Goal: Communication & Community: Ask a question

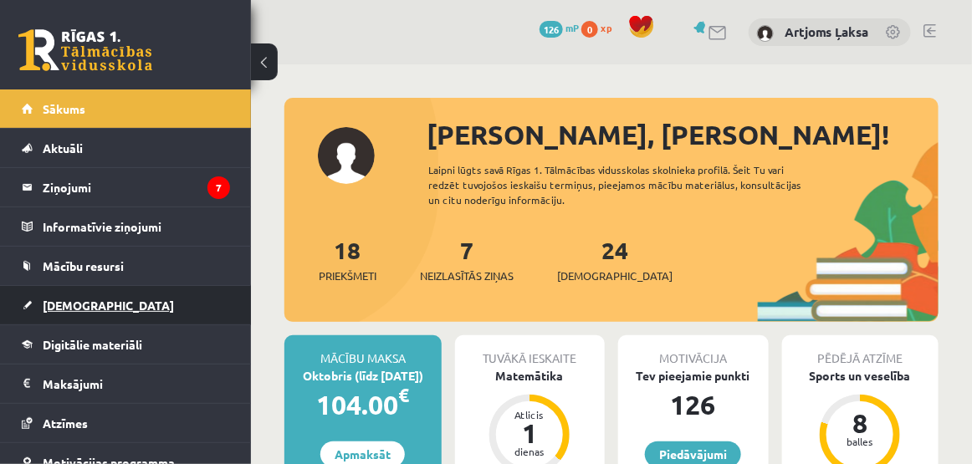
click at [53, 303] on span "[DEMOGRAPHIC_DATA]" at bounding box center [108, 305] width 131 height 15
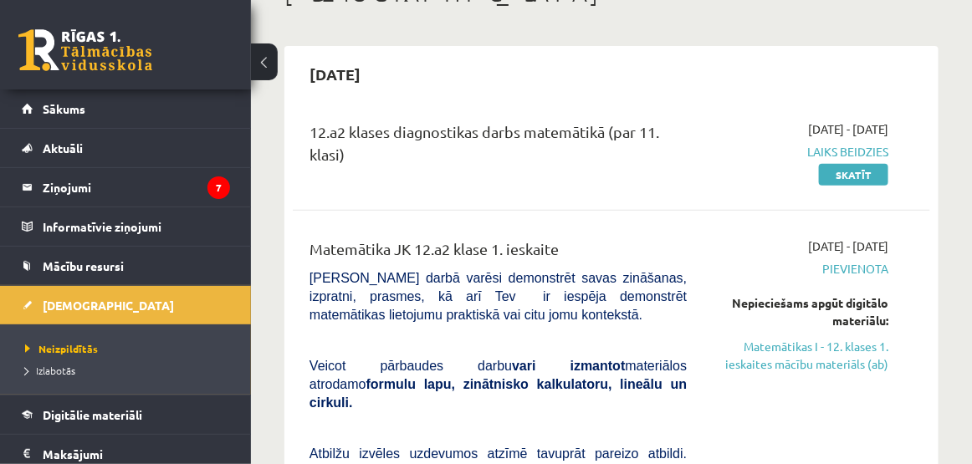
scroll to position [84, 0]
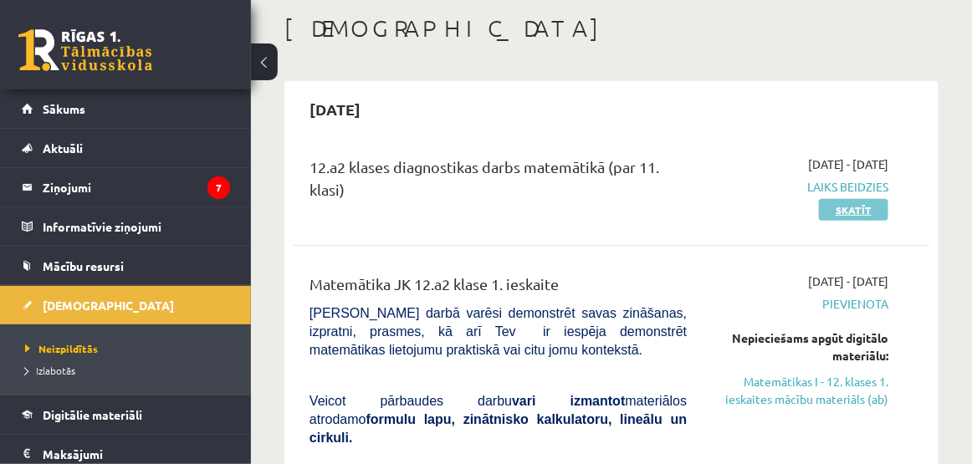
click at [856, 213] on link "Skatīt" at bounding box center [853, 210] width 69 height 22
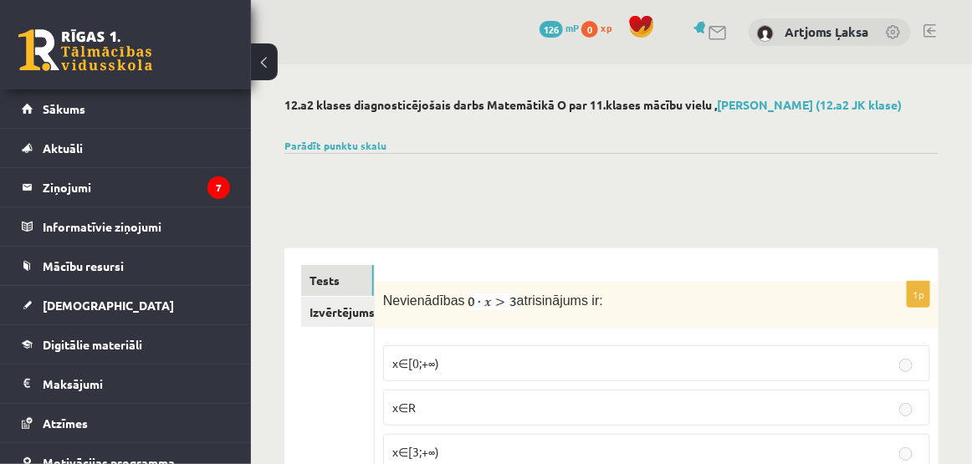
click at [436, 337] on fieldset "x∈[0;+∞) x∈R x∈[3;+∞) x∈∅" at bounding box center [656, 428] width 547 height 182
drag, startPoint x: 300, startPoint y: 300, endPoint x: 319, endPoint y: 315, distance: 24.4
click at [321, 318] on link "Izvērtējums!" at bounding box center [338, 312] width 74 height 31
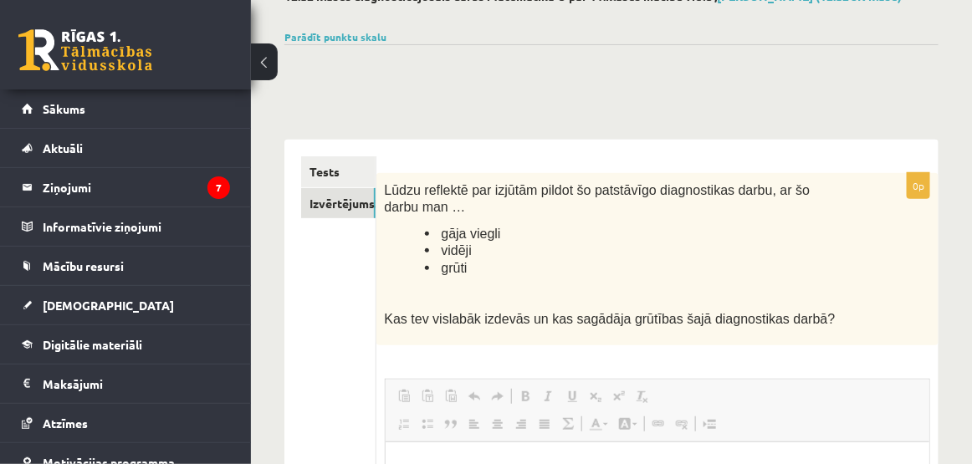
scroll to position [84, 0]
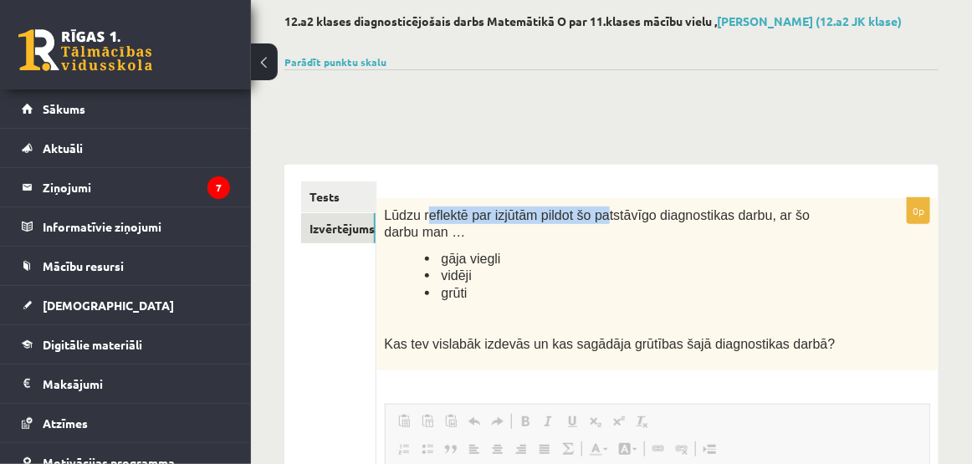
drag, startPoint x: 424, startPoint y: 218, endPoint x: 631, endPoint y: 222, distance: 207.4
click at [631, 222] on span "Lūdzu reflektē par izjūtām pildot šo patstāvīgo diagnostikas darbu, ar šo darbu…" at bounding box center [598, 224] width 426 height 32
drag, startPoint x: 631, startPoint y: 222, endPoint x: 693, endPoint y: 293, distance: 94.3
click at [693, 293] on li "grūti" at bounding box center [636, 293] width 422 height 18
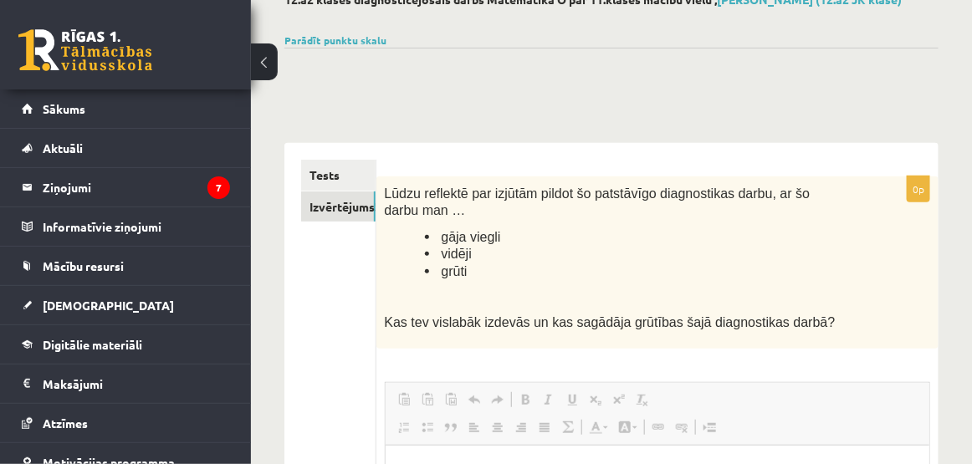
scroll to position [28, 0]
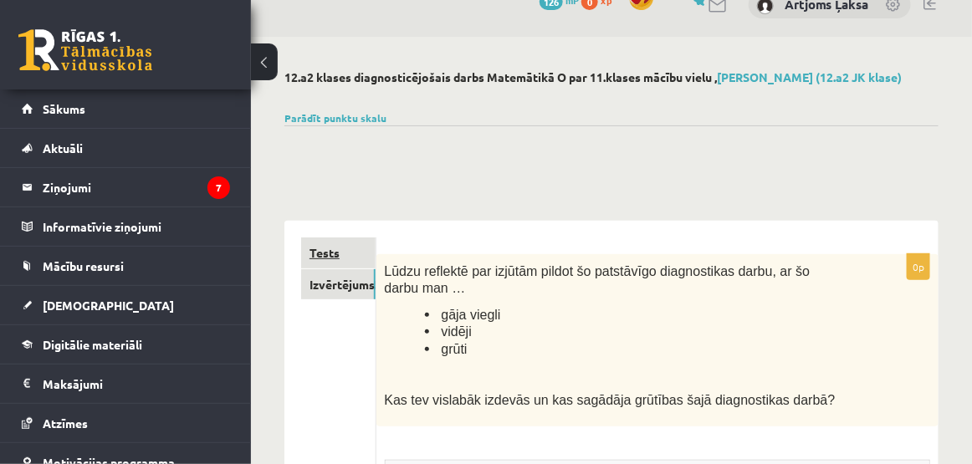
click at [324, 254] on link "Tests" at bounding box center [338, 253] width 74 height 31
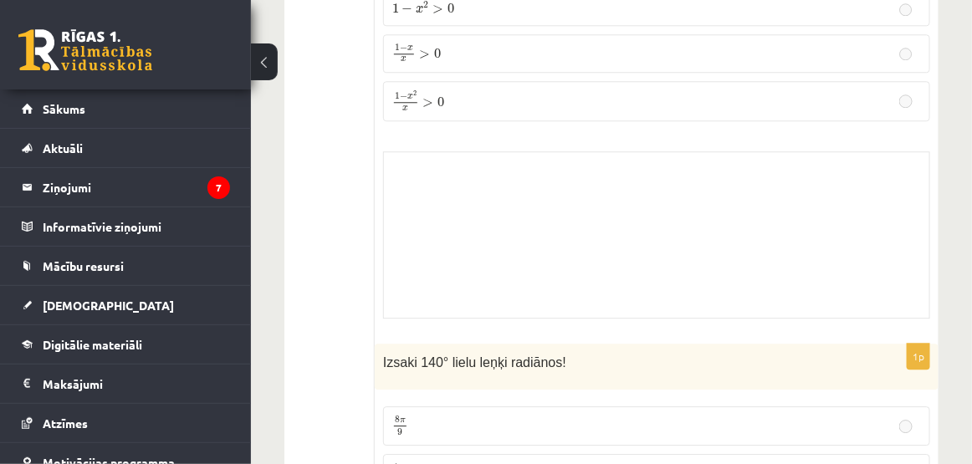
scroll to position [1449, 0]
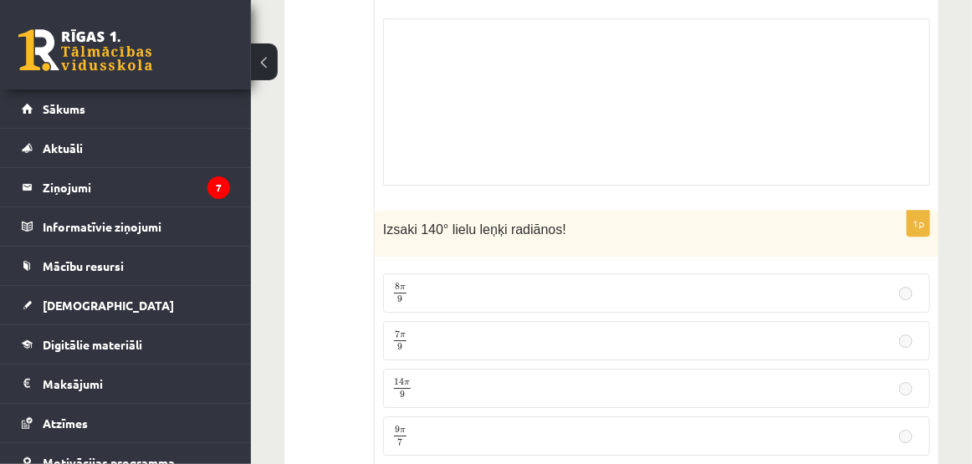
click at [273, 59] on button at bounding box center [264, 61] width 27 height 37
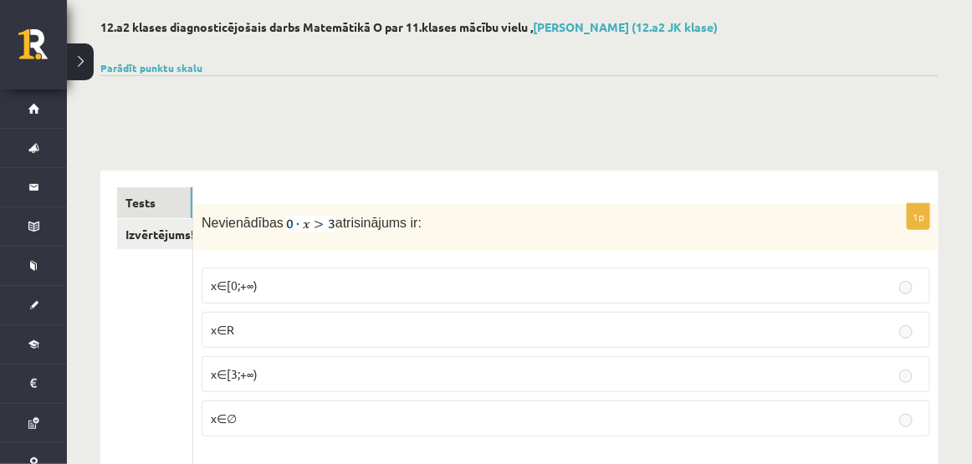
scroll to position [0, 0]
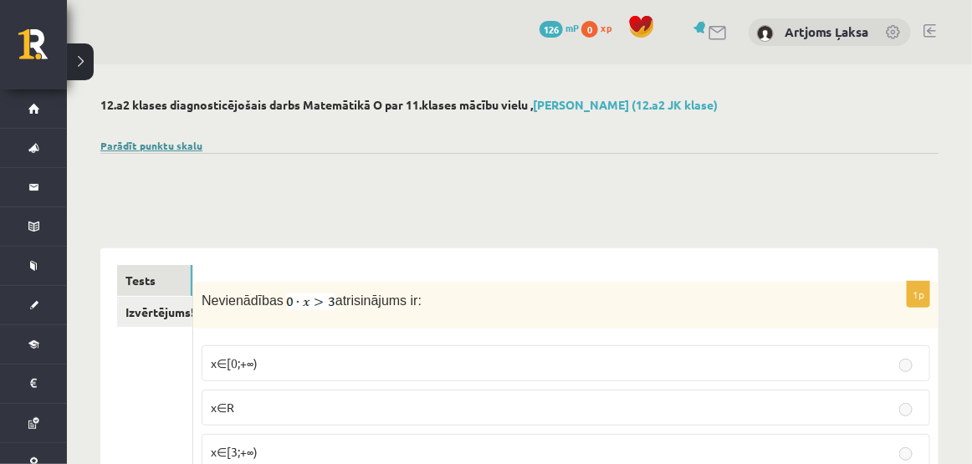
click at [132, 146] on link "Parādīt punktu skalu" at bounding box center [151, 145] width 102 height 13
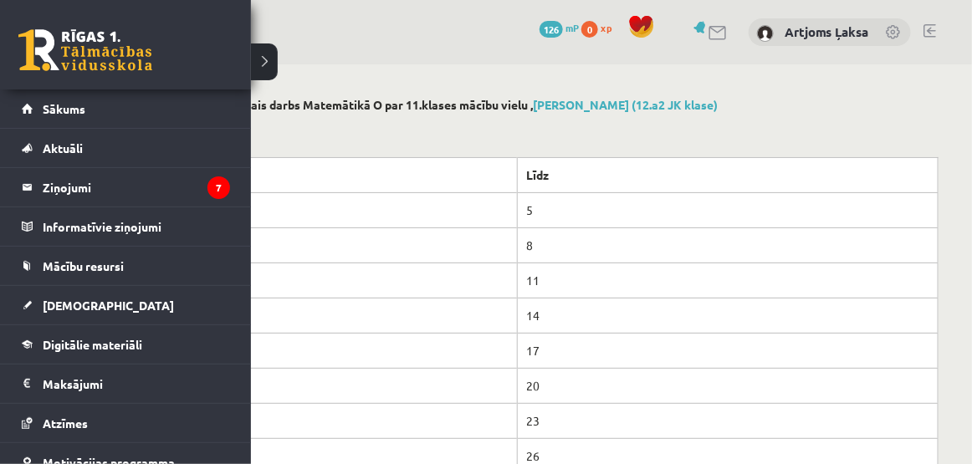
click at [41, 57] on link at bounding box center [85, 50] width 134 height 42
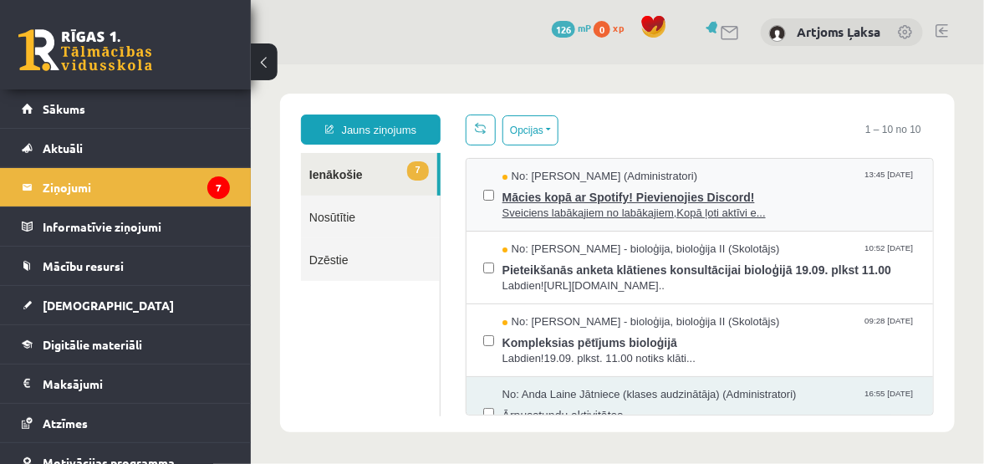
click at [716, 193] on span "Mācies kopā ar Spotify! Pievienojies Discord!" at bounding box center [709, 194] width 414 height 21
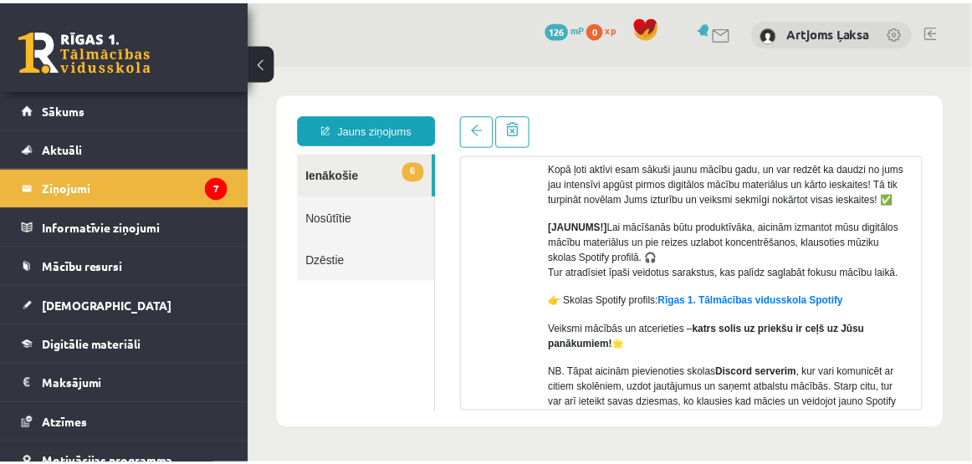
scroll to position [167, 0]
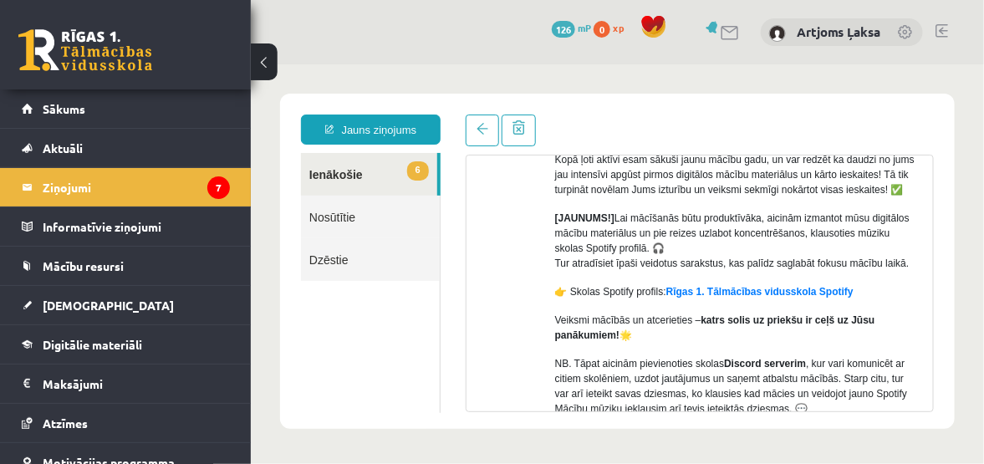
drag, startPoint x: 417, startPoint y: 371, endPoint x: 392, endPoint y: 330, distance: 48.3
click at [414, 371] on ul "6 Ienākošie Nosūtītie Dzēstie" at bounding box center [370, 282] width 140 height 260
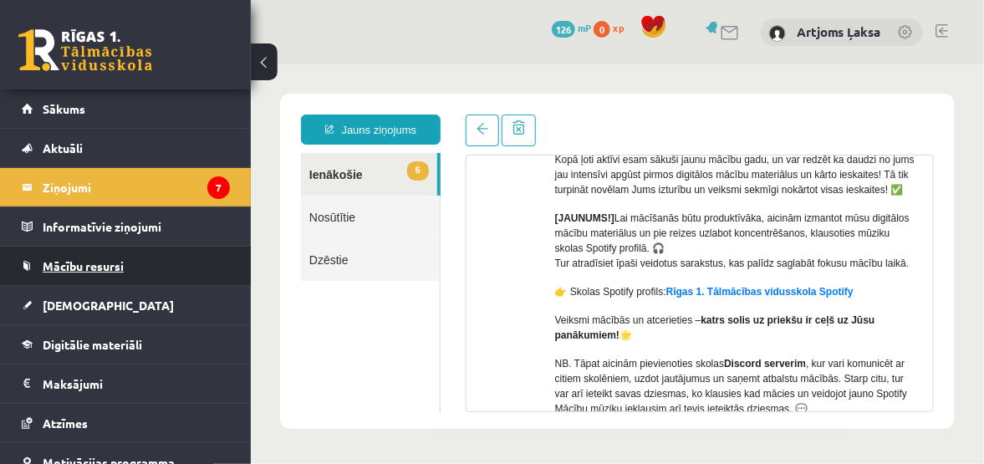
click at [79, 267] on span "Mācību resursi" at bounding box center [83, 265] width 81 height 15
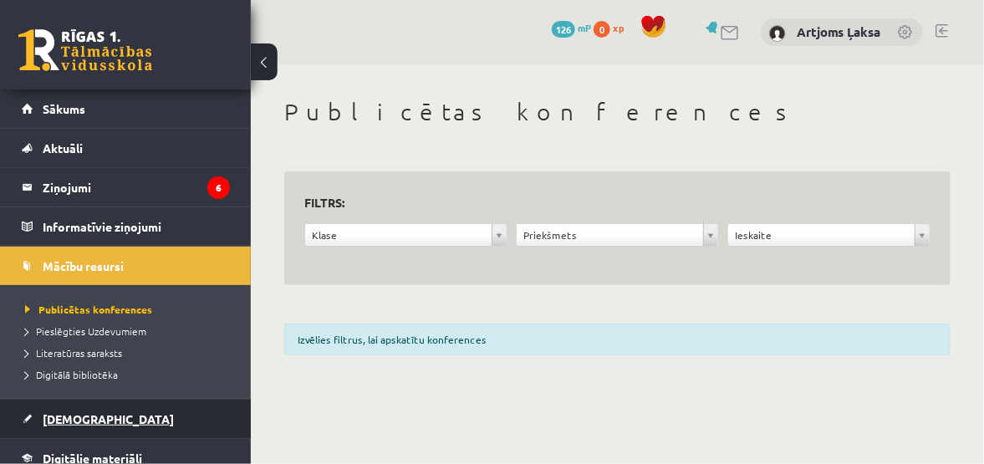
click at [23, 432] on link "[DEMOGRAPHIC_DATA]" at bounding box center [126, 419] width 208 height 38
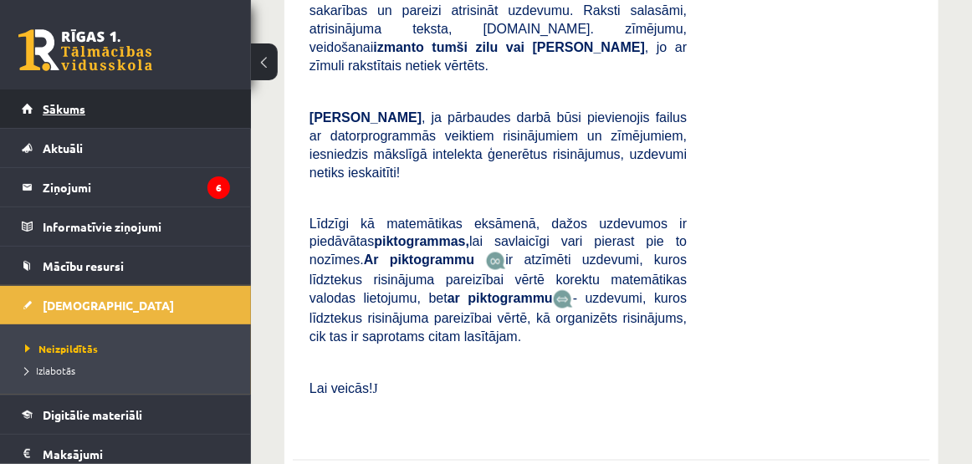
scroll to position [753, 0]
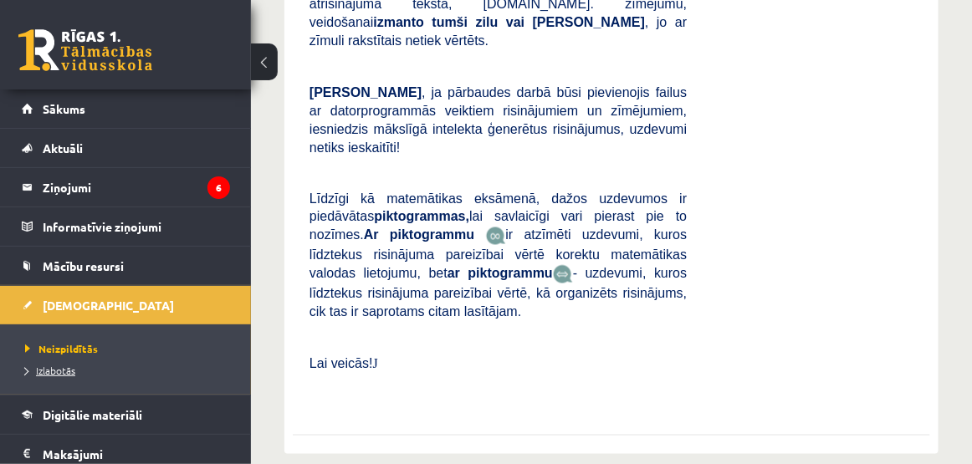
click at [28, 375] on link "Izlabotās" at bounding box center [129, 370] width 209 height 15
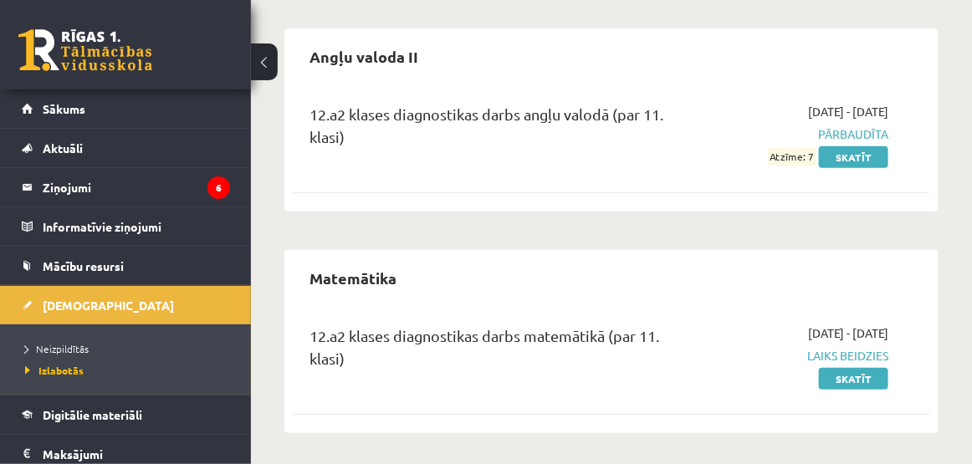
scroll to position [138, 0]
click at [865, 358] on span "Laiks beidzies" at bounding box center [800, 354] width 176 height 18
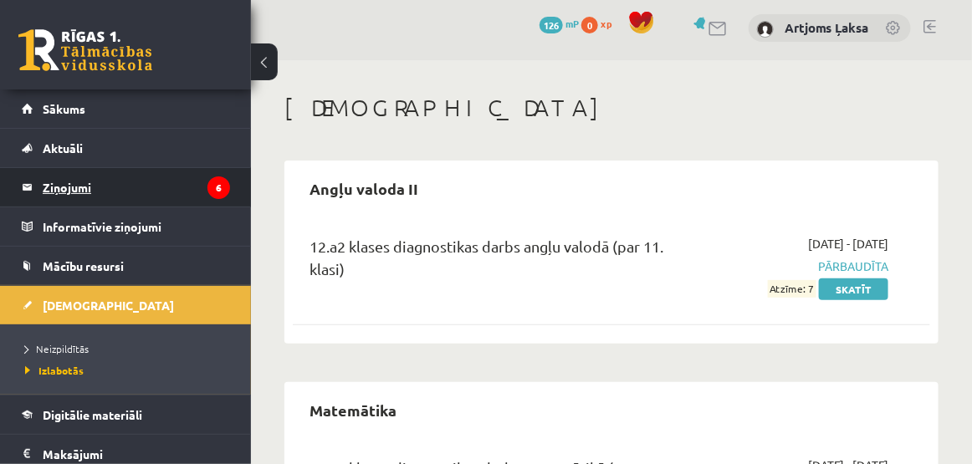
scroll to position [0, 0]
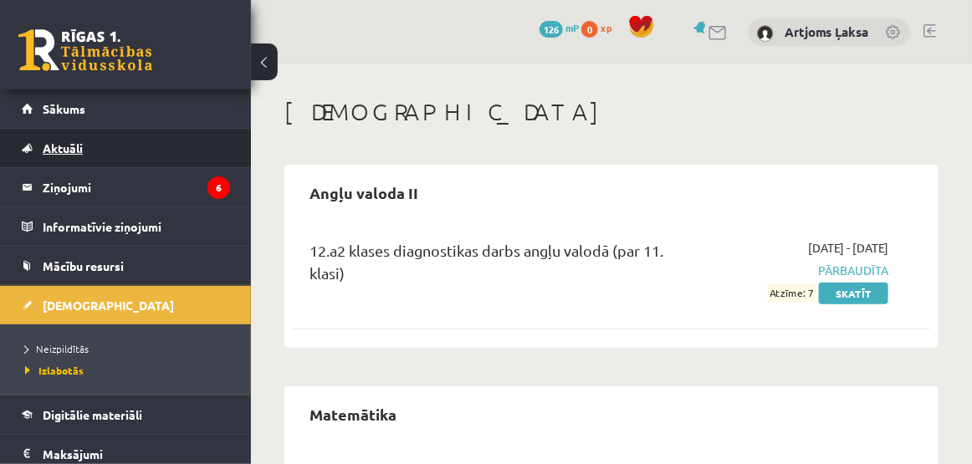
click at [68, 144] on span "Aktuāli" at bounding box center [63, 148] width 40 height 15
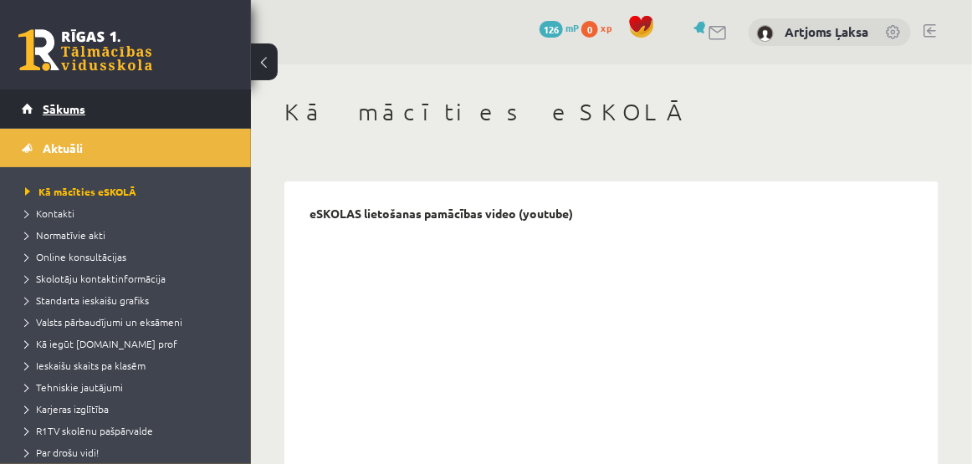
click at [76, 115] on link "Sākums" at bounding box center [126, 108] width 208 height 38
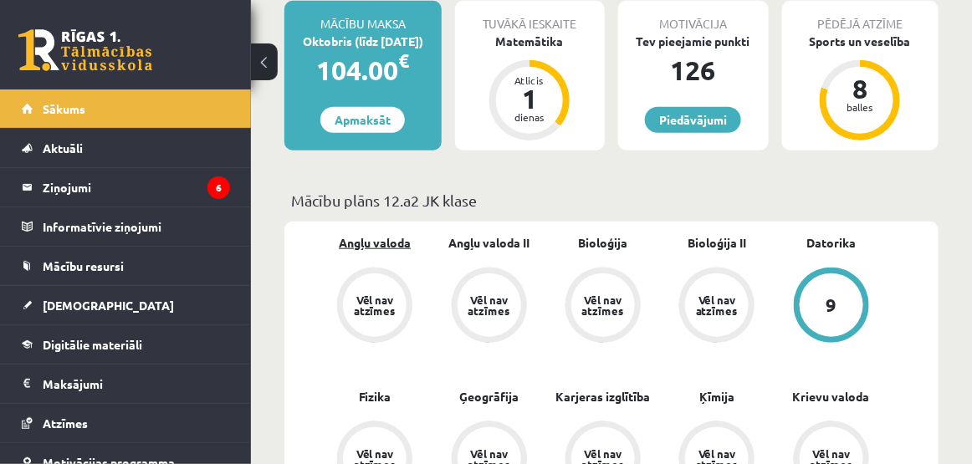
scroll to position [251, 0]
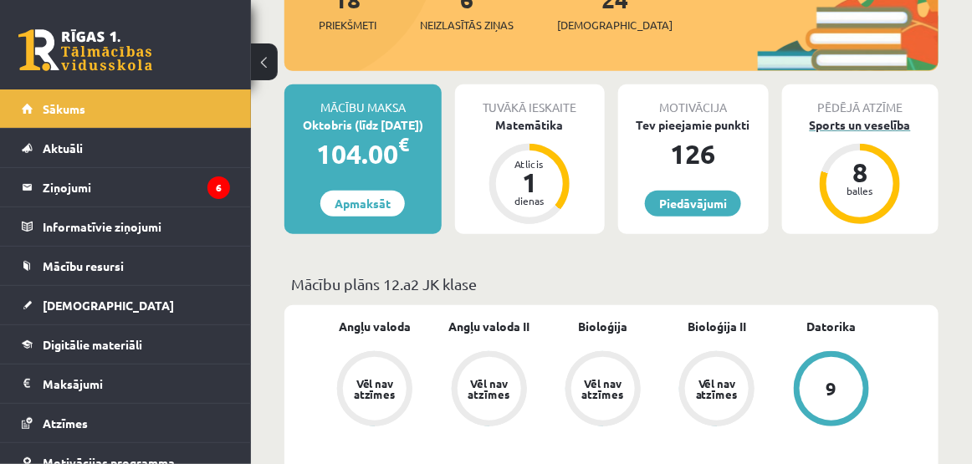
click at [846, 116] on div "Sports un veselība" at bounding box center [860, 125] width 157 height 18
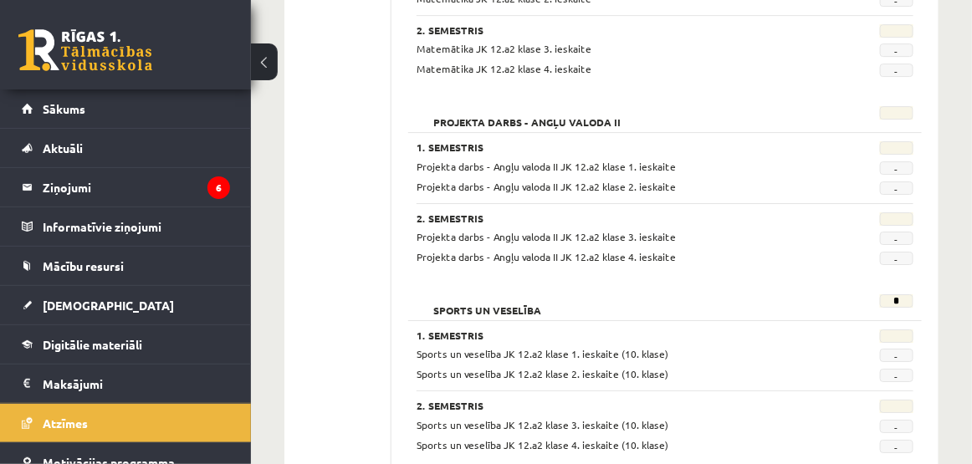
scroll to position [1725, 0]
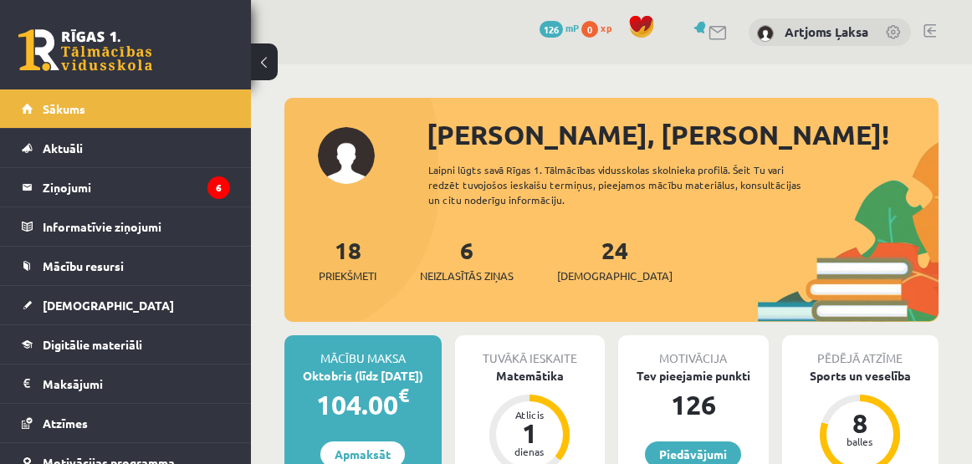
scroll to position [1171, 0]
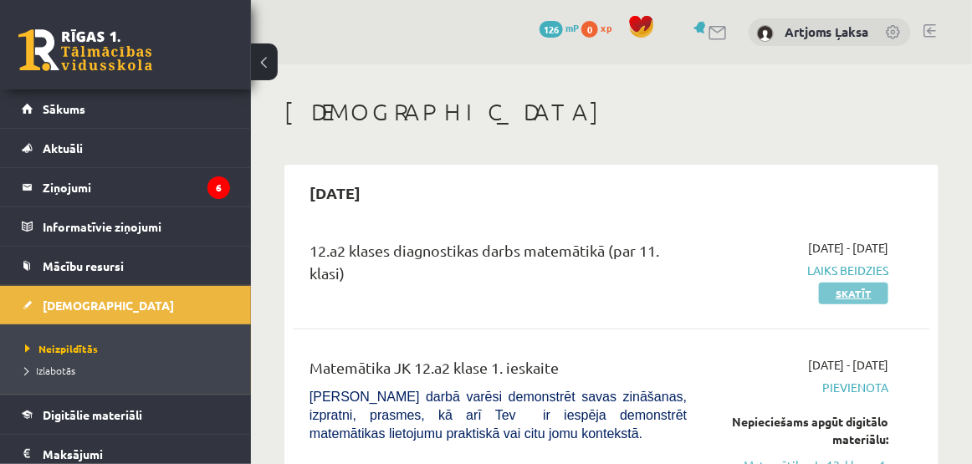
drag, startPoint x: 947, startPoint y: 227, endPoint x: 870, endPoint y: 285, distance: 96.2
click at [846, 296] on link "Skatīt" at bounding box center [853, 294] width 69 height 22
click at [821, 297] on link "Skatīt" at bounding box center [853, 294] width 69 height 22
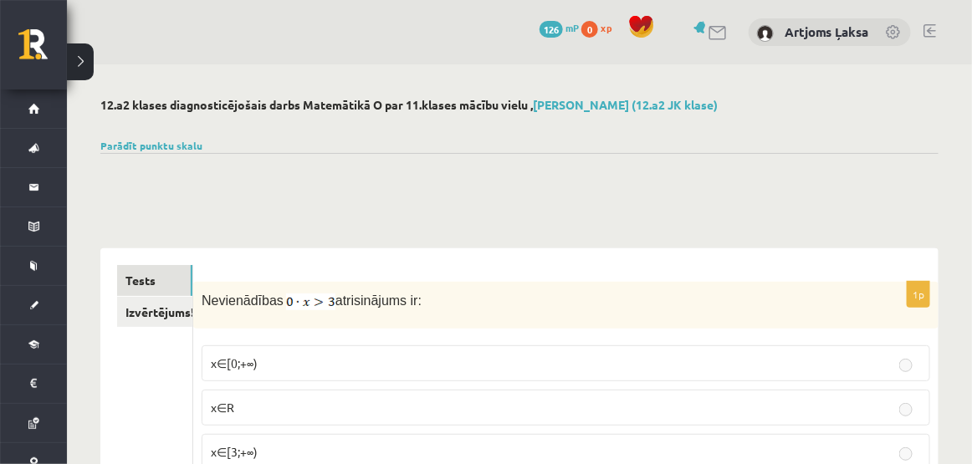
click at [719, 28] on link at bounding box center [718, 33] width 20 height 14
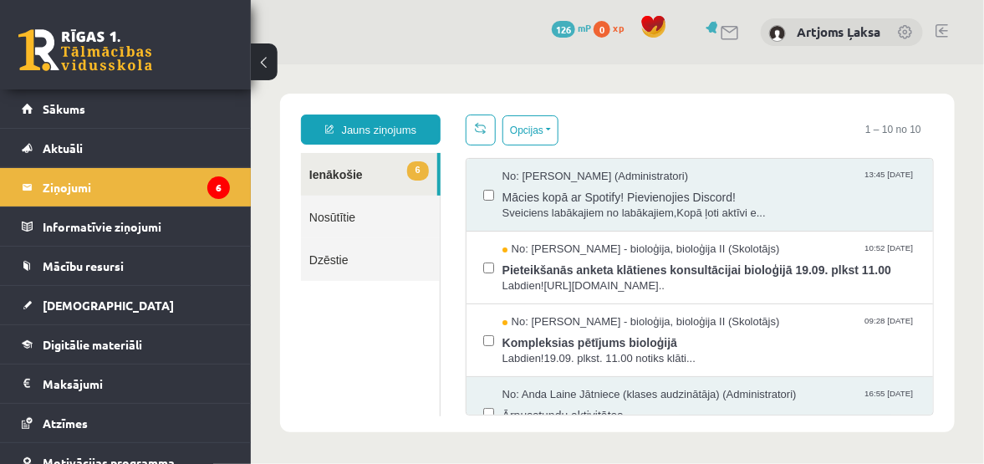
click at [266, 68] on button at bounding box center [264, 61] width 27 height 37
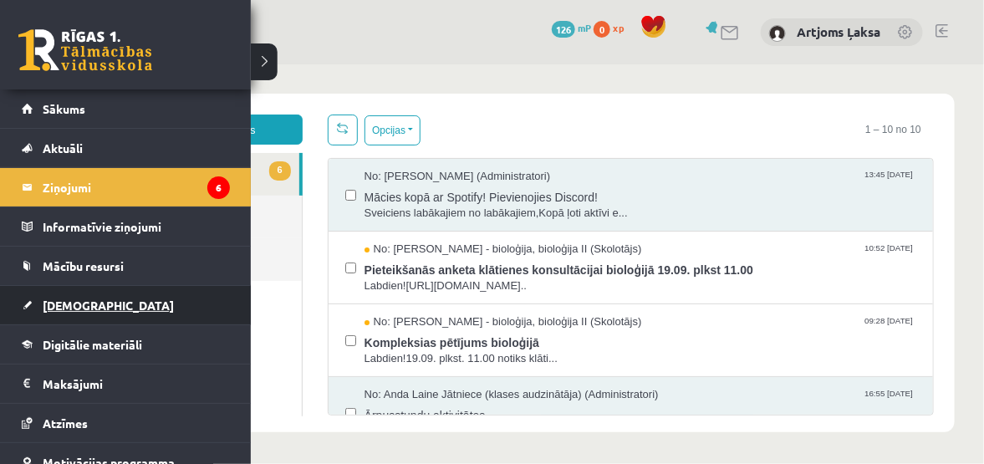
click at [79, 308] on span "[DEMOGRAPHIC_DATA]" at bounding box center [108, 305] width 131 height 15
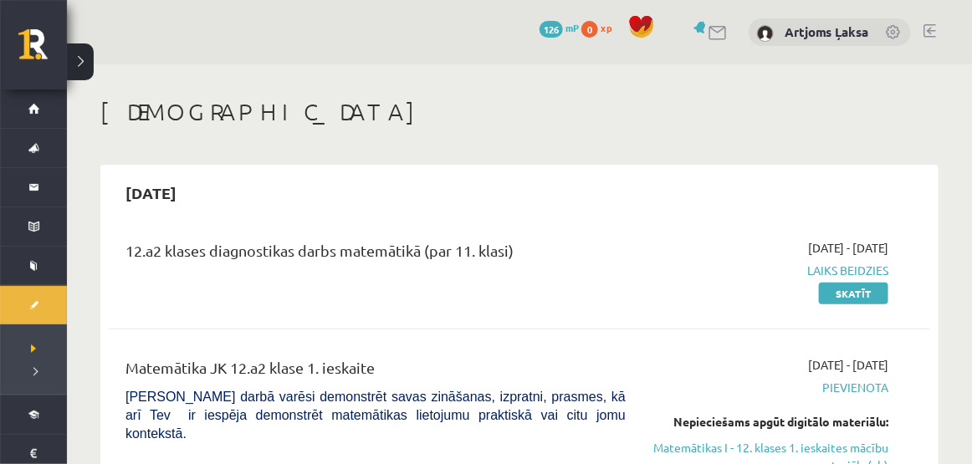
click at [222, 238] on div "12.a2 klases diagnostikas darbs matemātikā (par 11. klasi) 2025-09-01 - 2025-09…" at bounding box center [519, 270] width 821 height 96
click at [711, 28] on link at bounding box center [718, 33] width 20 height 14
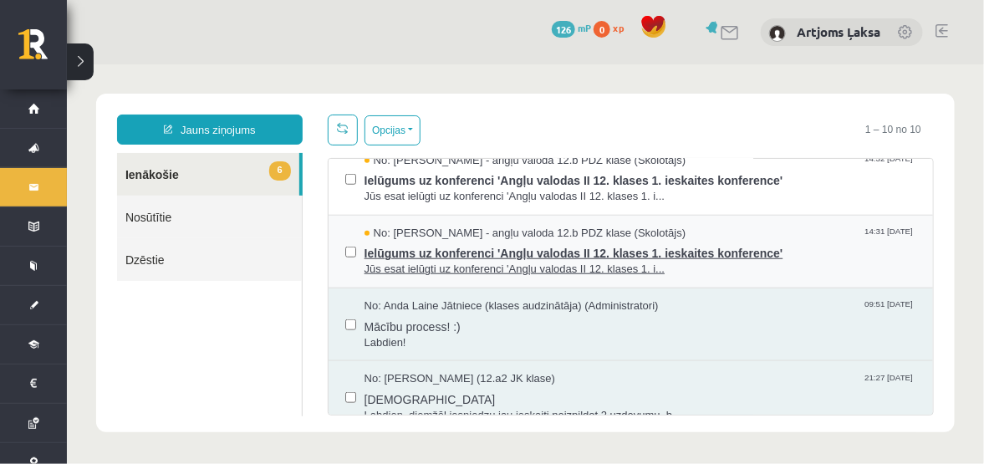
scroll to position [468, 0]
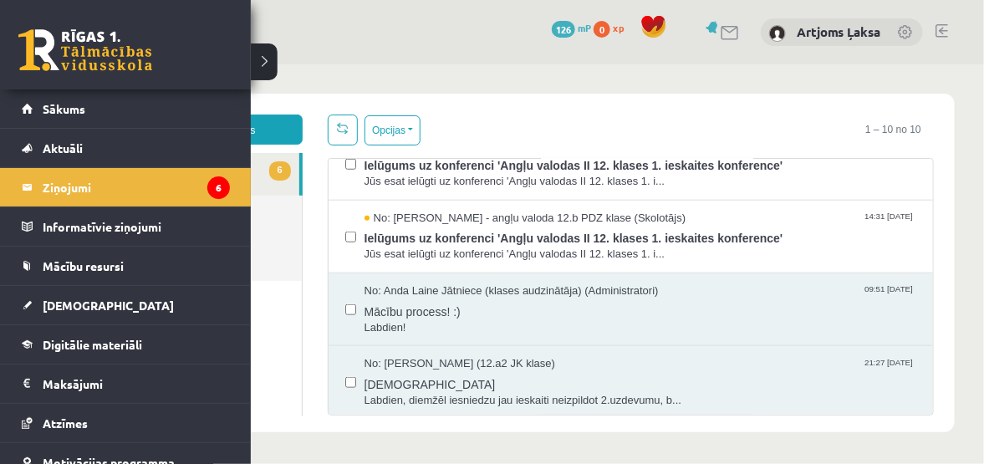
click at [38, 68] on link at bounding box center [85, 50] width 134 height 42
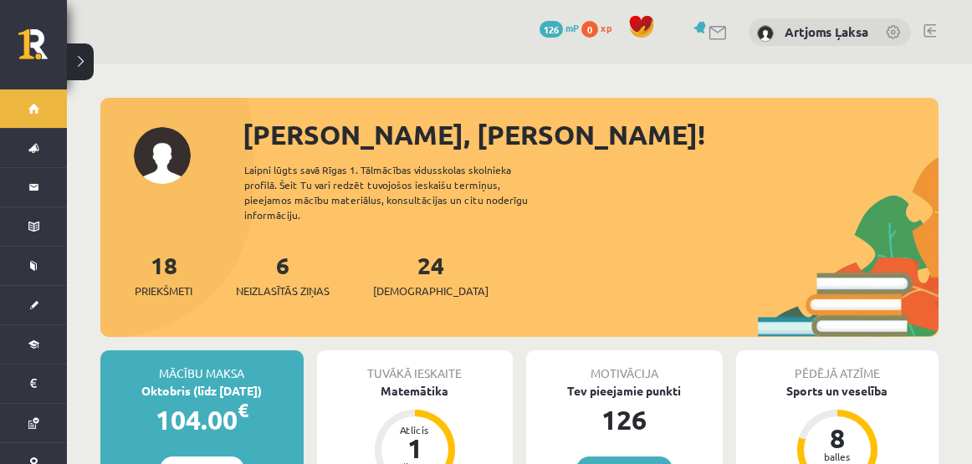
scroll to position [251, 0]
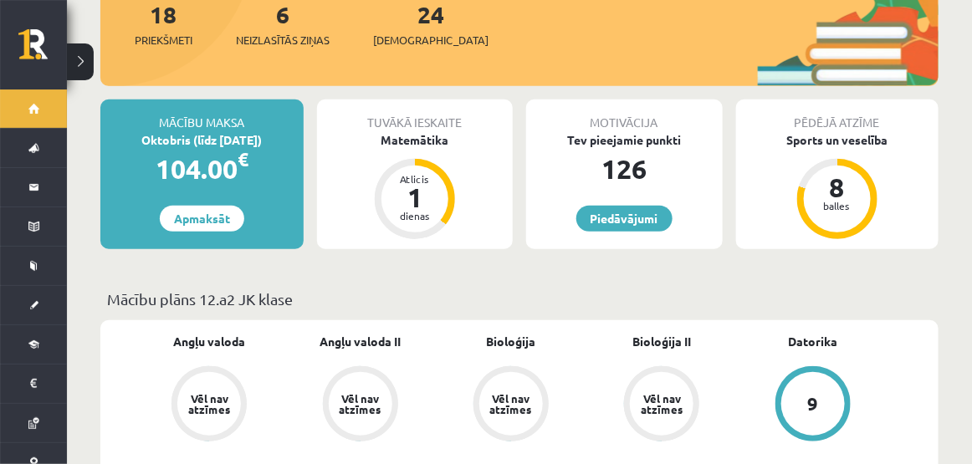
click at [432, 142] on div "Tuvākā ieskaite Matemātika Atlicis 1 dienas" at bounding box center [415, 175] width 197 height 150
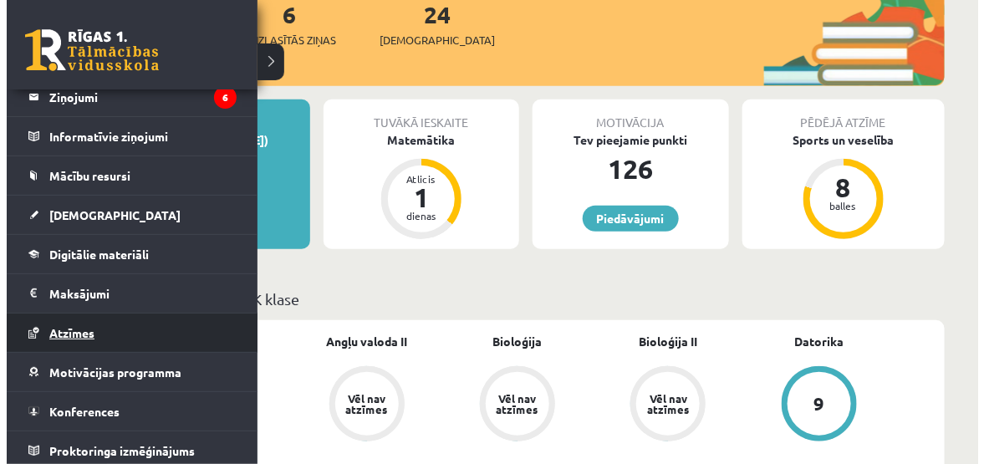
scroll to position [92, 0]
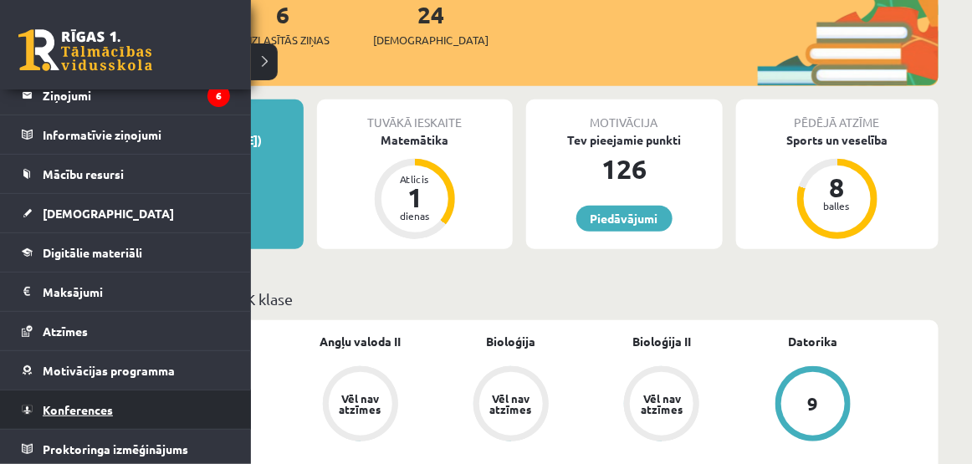
click at [93, 411] on span "Konferences" at bounding box center [78, 409] width 70 height 15
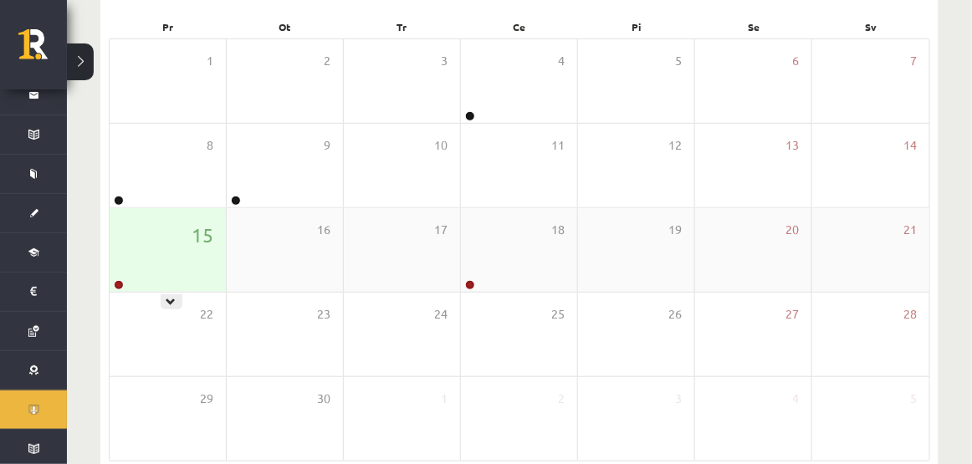
click at [193, 263] on div "15" at bounding box center [168, 250] width 116 height 84
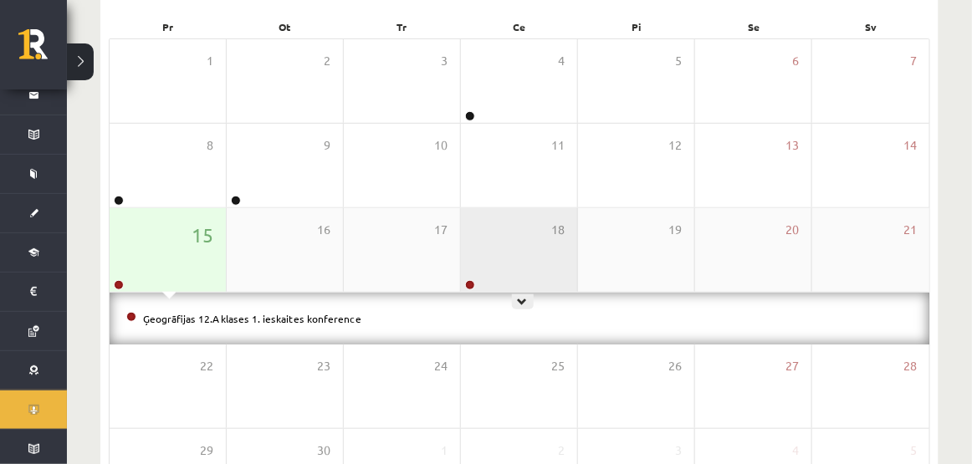
click at [494, 251] on div "18" at bounding box center [519, 250] width 116 height 84
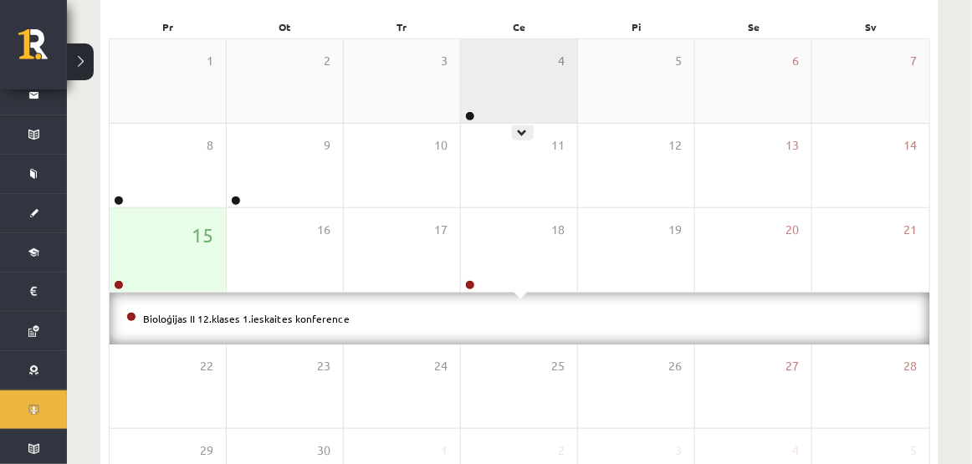
click at [503, 91] on div "4" at bounding box center [519, 81] width 116 height 84
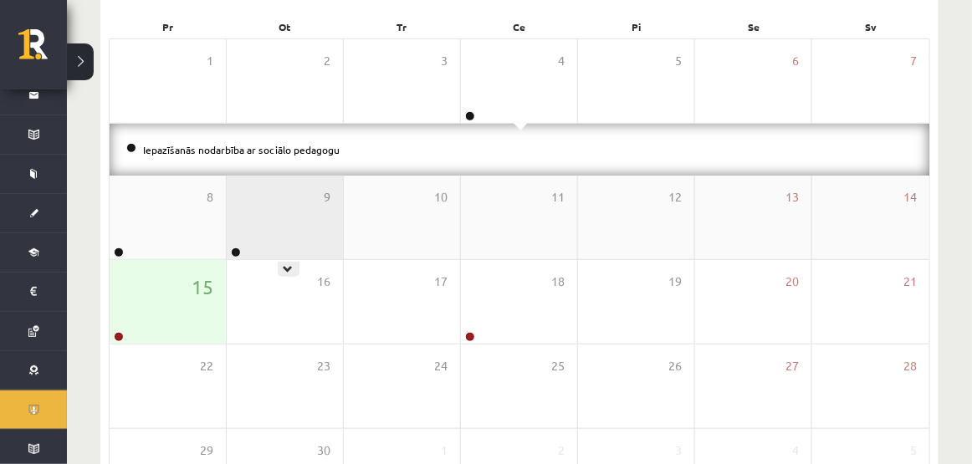
click at [273, 242] on div "9" at bounding box center [285, 218] width 116 height 84
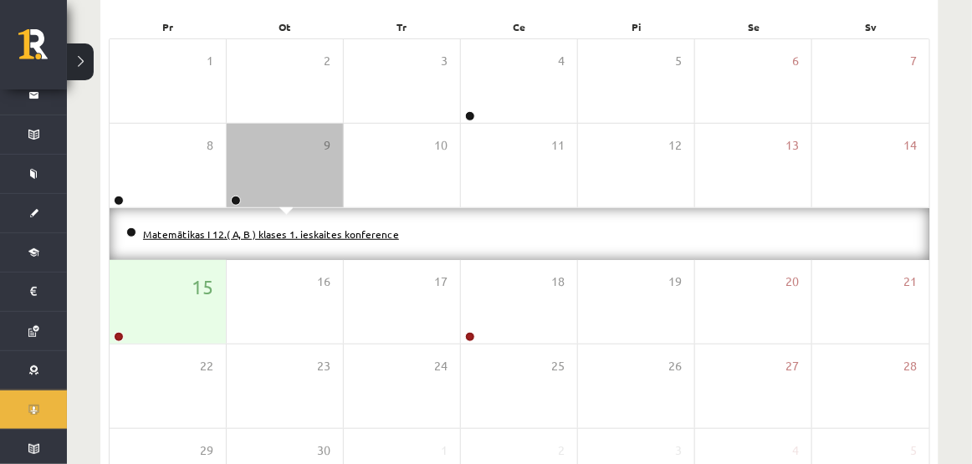
click at [196, 233] on link "Matemātikas I 12.( A, B ) klases 1. ieskaites konference" at bounding box center [271, 233] width 256 height 13
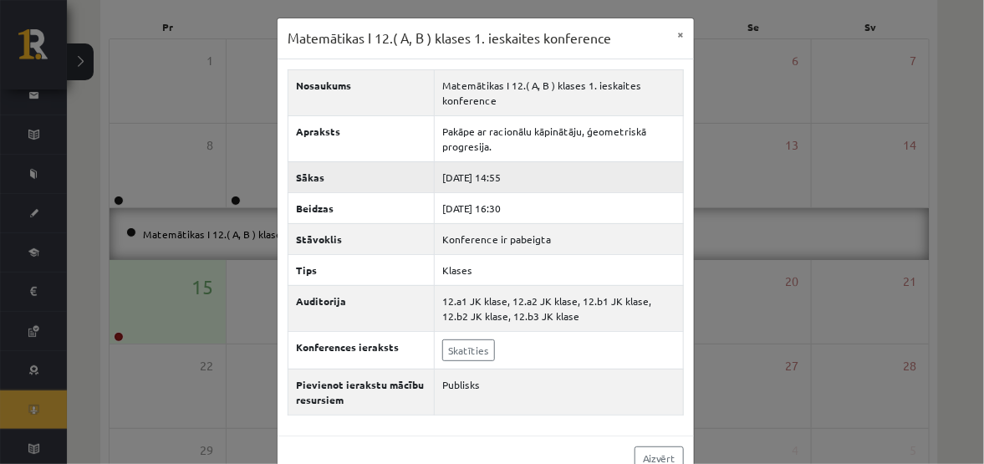
scroll to position [28, 0]
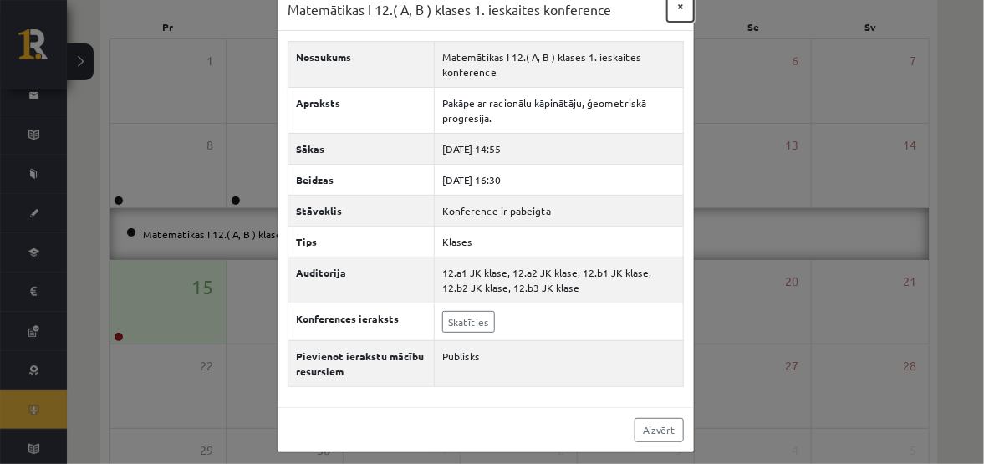
click at [671, 8] on button "×" at bounding box center [680, 6] width 27 height 32
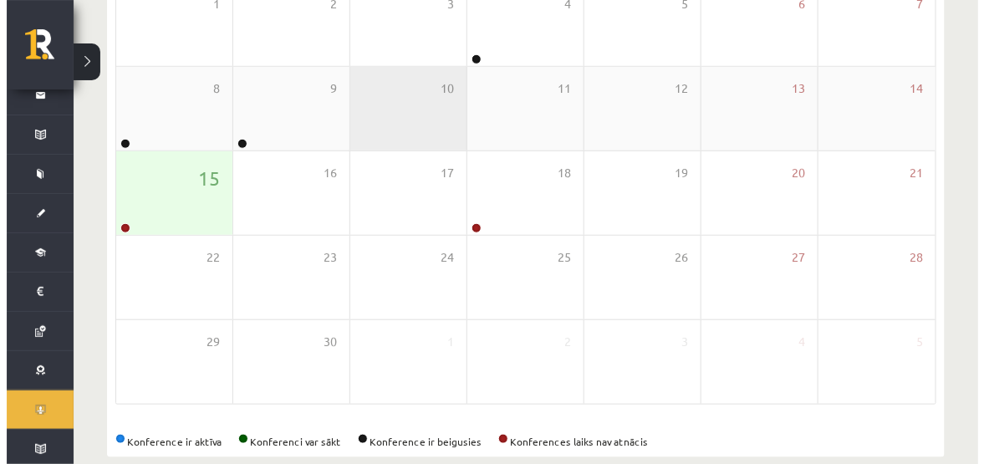
scroll to position [333, 0]
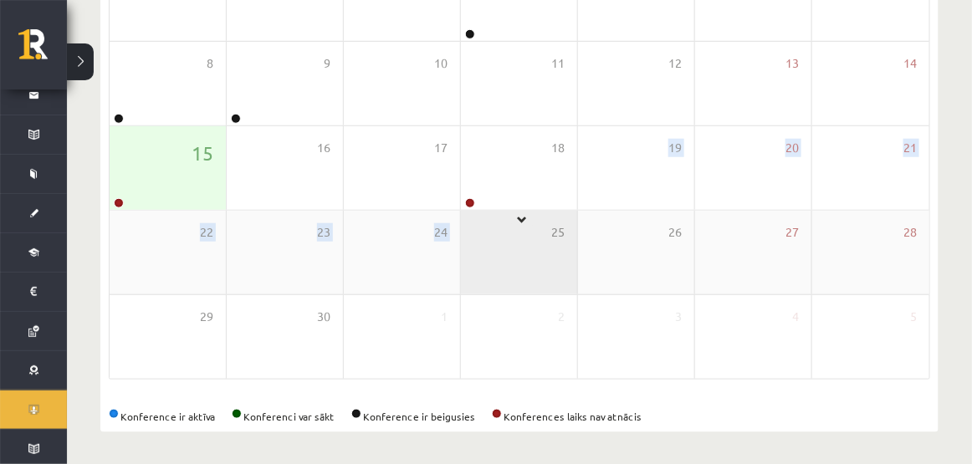
drag, startPoint x: 520, startPoint y: 222, endPoint x: 509, endPoint y: 223, distance: 11.0
click at [509, 223] on div "1 2 3 4 5 6 7 8 9 10 11 12 13 14 Matemātikas I 12.( A, B ) klases 1. ieskaites …" at bounding box center [519, 168] width 821 height 423
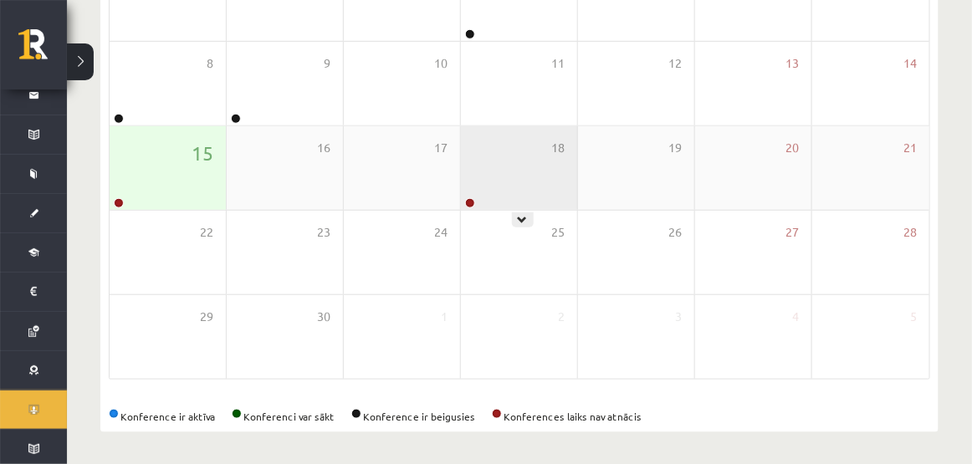
click at [547, 157] on div "18" at bounding box center [519, 168] width 116 height 84
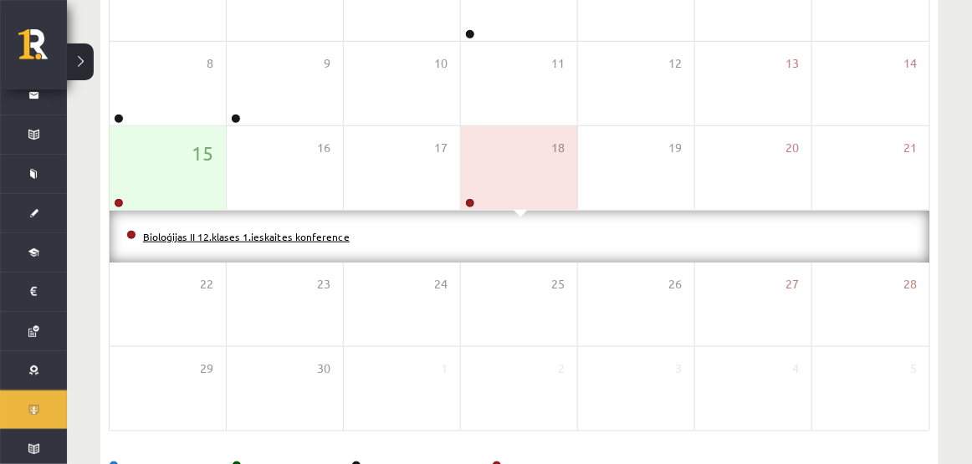
click at [171, 233] on link "Bioloģijas II 12.klases 1.ieskaites konference" at bounding box center [246, 236] width 207 height 13
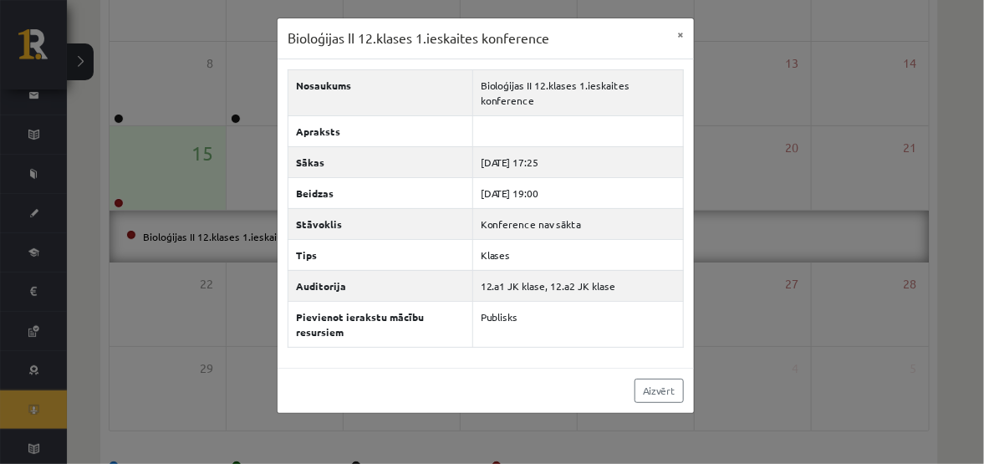
scroll to position [0, 0]
click at [679, 31] on button "×" at bounding box center [680, 34] width 27 height 32
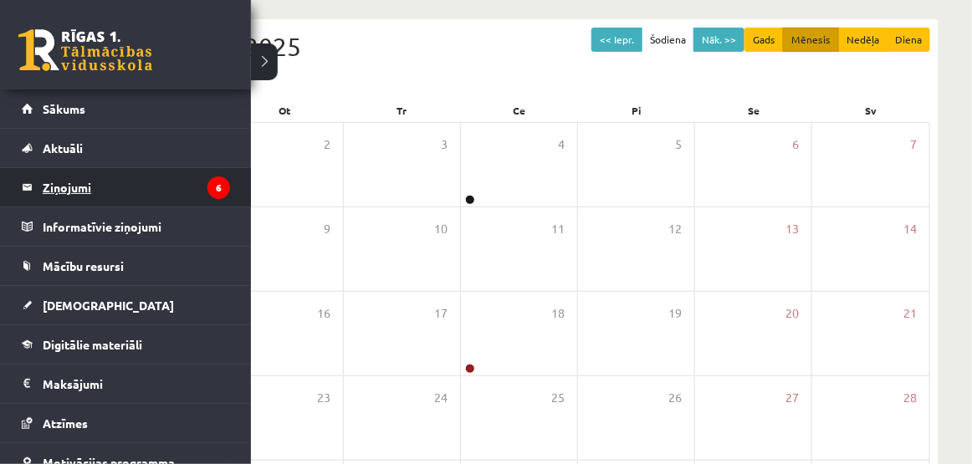
click at [75, 187] on legend "Ziņojumi 6" at bounding box center [136, 187] width 187 height 38
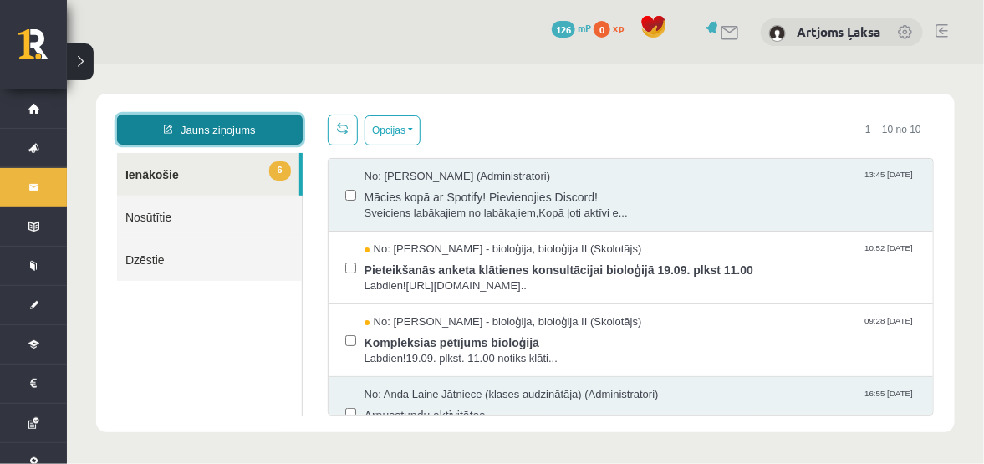
click at [247, 117] on link "Jauns ziņojums" at bounding box center [209, 129] width 186 height 30
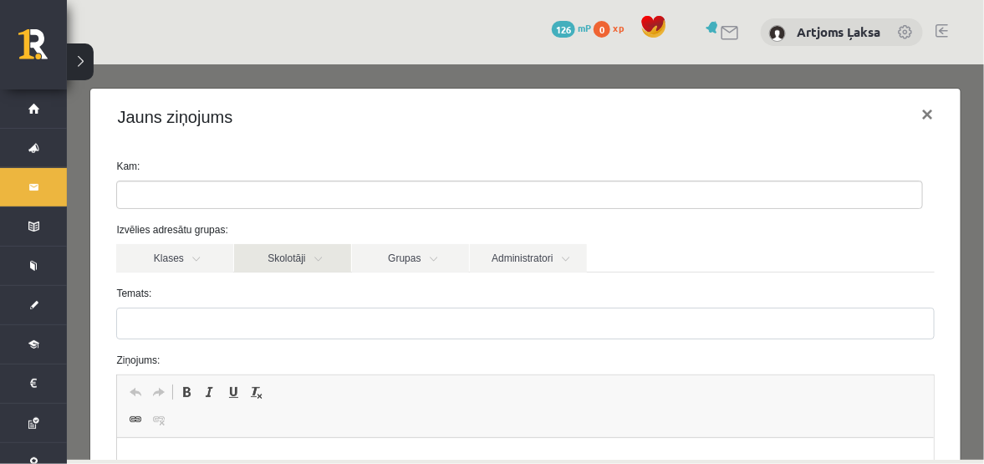
click at [339, 254] on link "Skolotāji" at bounding box center [291, 257] width 117 height 28
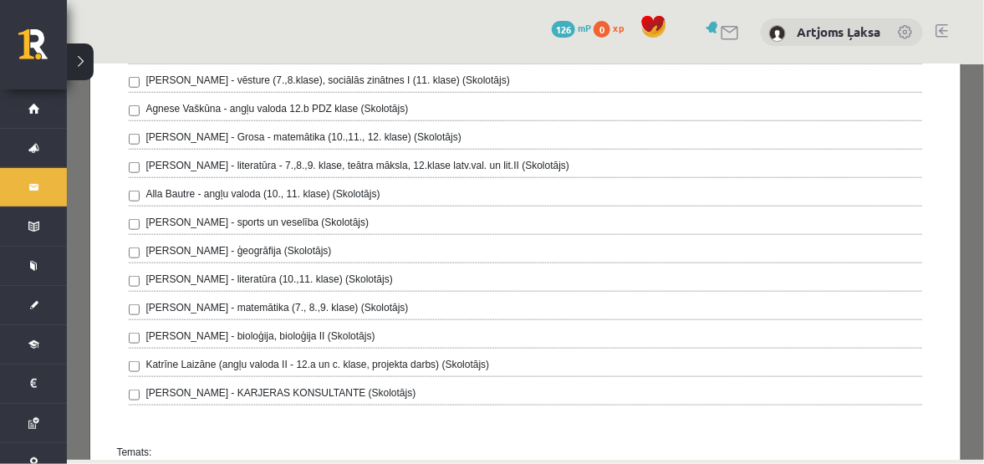
scroll to position [335, 0]
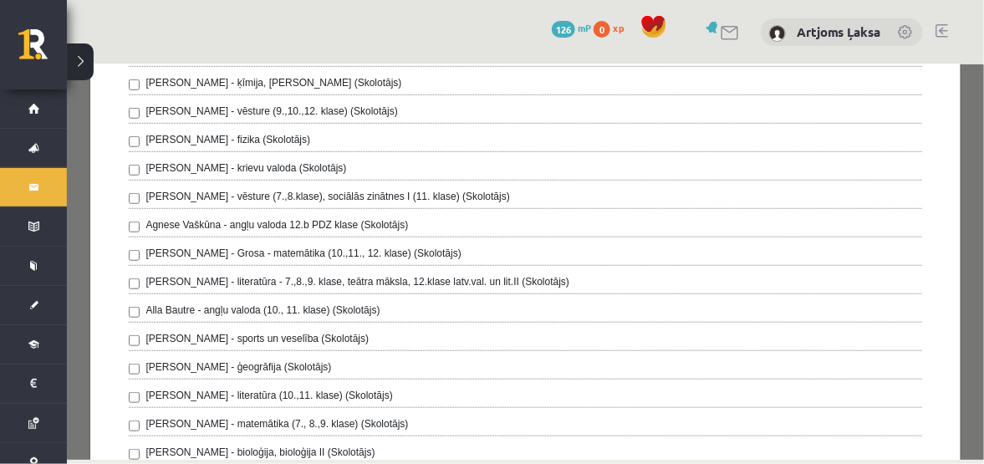
click at [298, 250] on label "Laima Tukāne - Grosa - matemātika (10.,11., 12. klase) (Skolotājs)" at bounding box center [302, 252] width 315 height 15
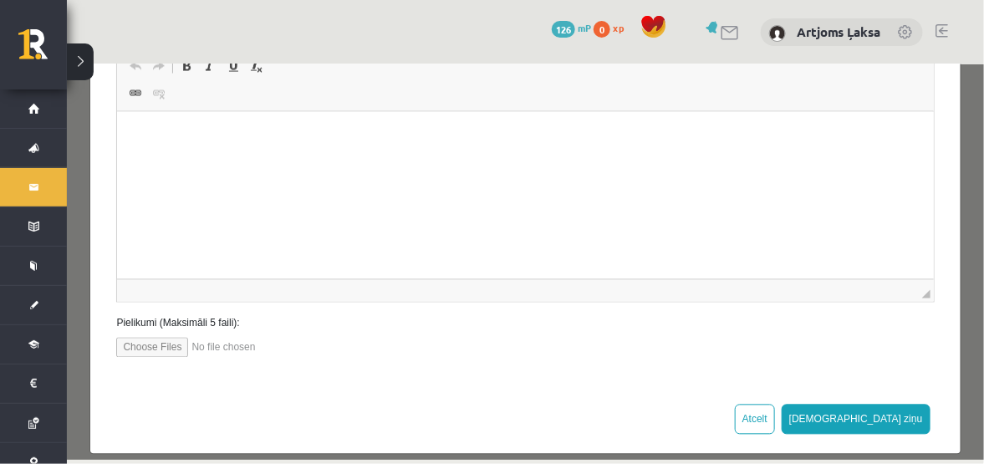
scroll to position [945, 0]
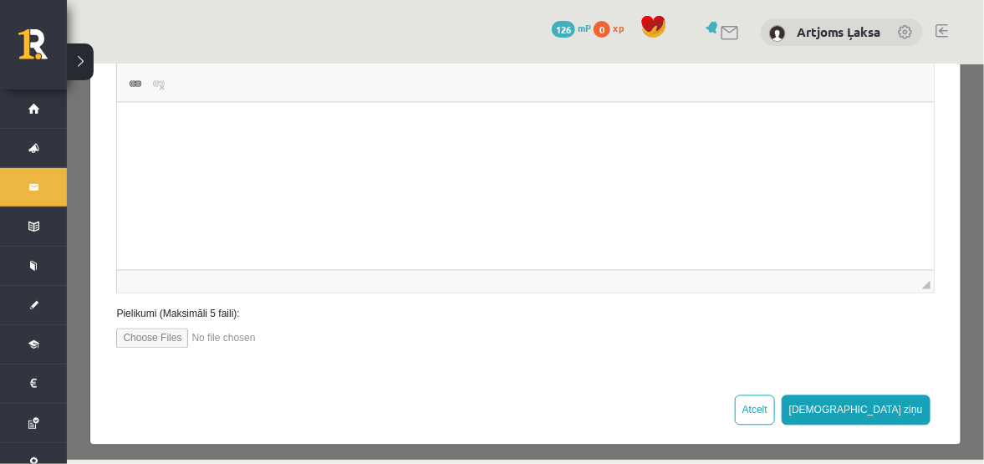
click at [167, 330] on input "file" at bounding box center [210, 338] width 190 height 20
click at [309, 154] on html at bounding box center [525, 128] width 816 height 51
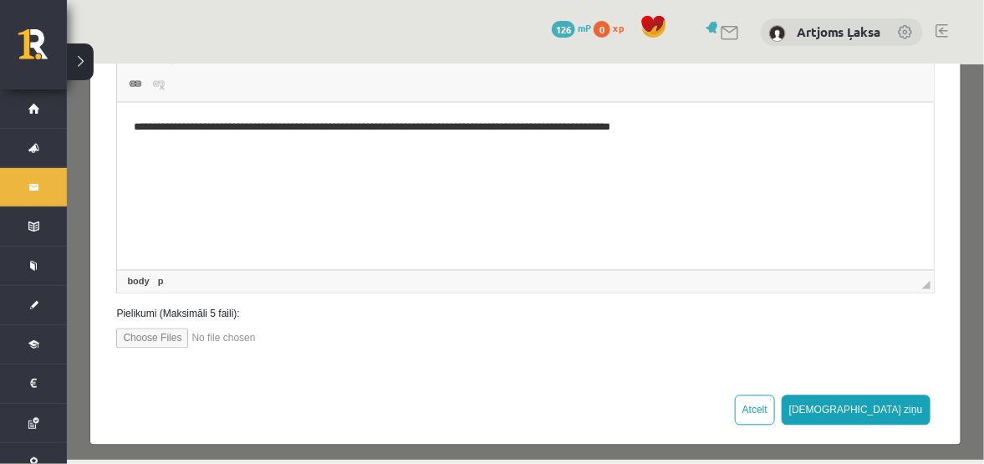
click at [242, 154] on html "**********" at bounding box center [525, 128] width 816 height 51
click at [263, 154] on html "**********" at bounding box center [525, 128] width 816 height 51
click at [314, 154] on html "**********" at bounding box center [525, 128] width 816 height 51
click at [401, 154] on html "**********" at bounding box center [525, 128] width 816 height 51
drag, startPoint x: 864, startPoint y: 146, endPoint x: 844, endPoint y: 121, distance: 32.1
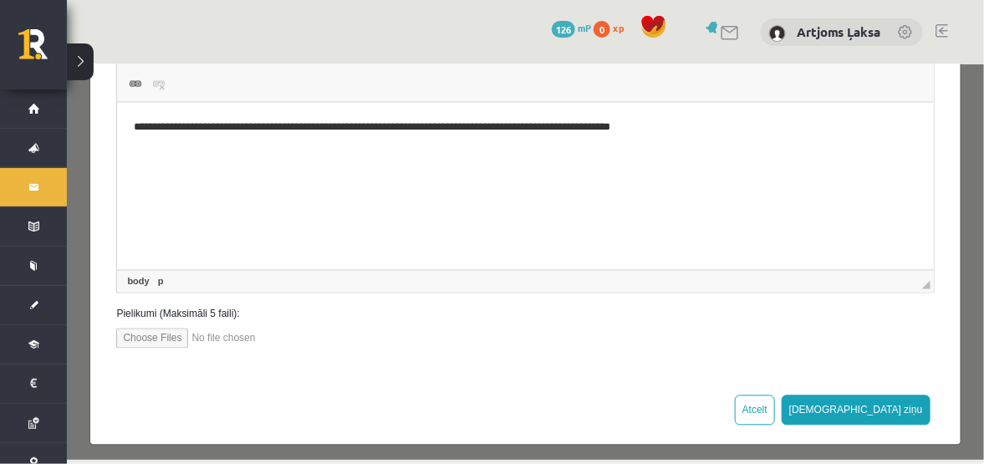
click at [863, 146] on html "**********" at bounding box center [525, 128] width 816 height 51
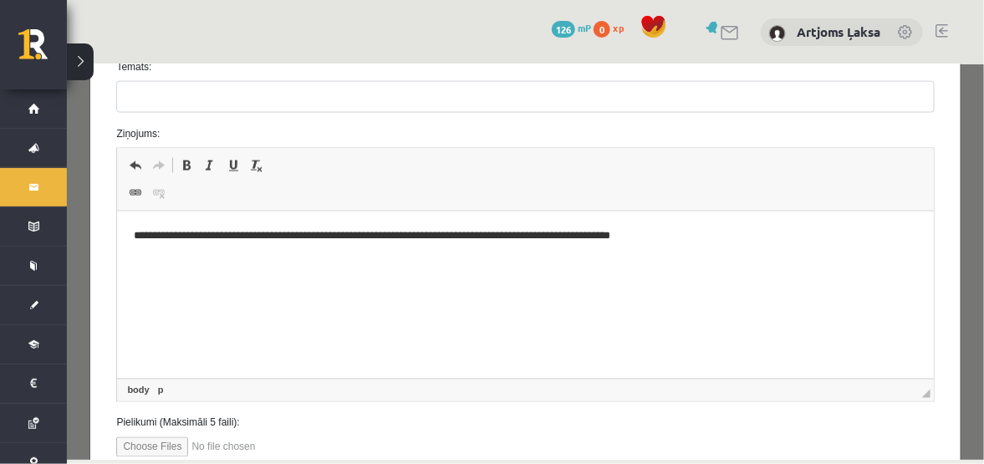
scroll to position [861, 0]
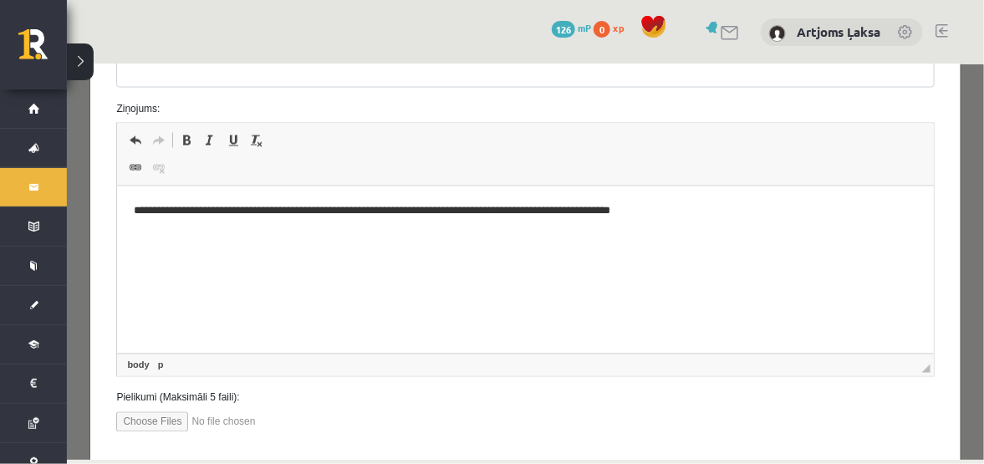
click at [357, 216] on p "**********" at bounding box center [520, 212] width 773 height 18
click at [781, 189] on html "**********" at bounding box center [525, 212] width 816 height 51
click at [171, 214] on p "**********" at bounding box center [520, 212] width 773 height 18
click at [176, 213] on p "**********" at bounding box center [520, 212] width 773 height 18
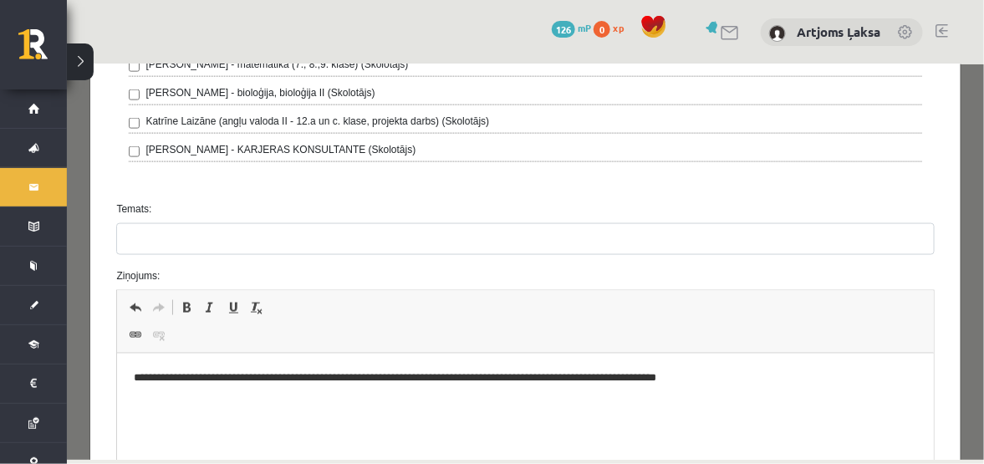
scroll to position [611, 0]
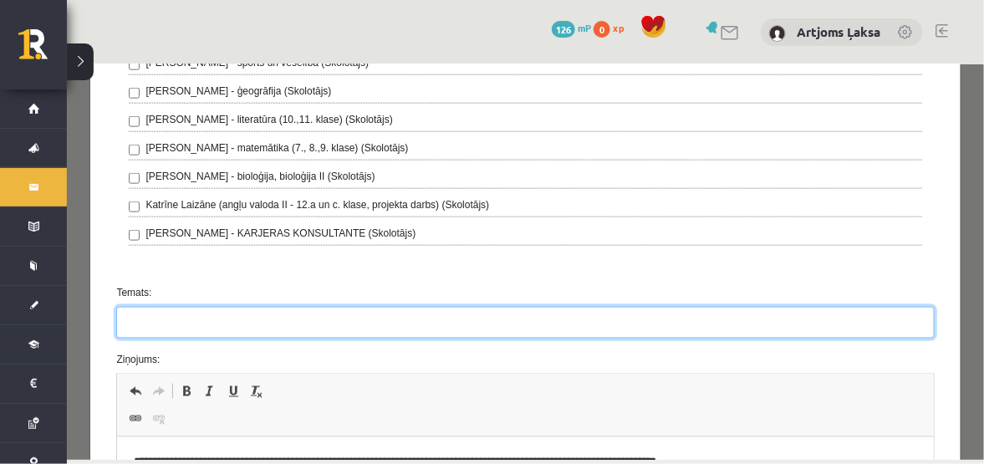
click at [137, 313] on input "Temats:" at bounding box center [524, 322] width 818 height 32
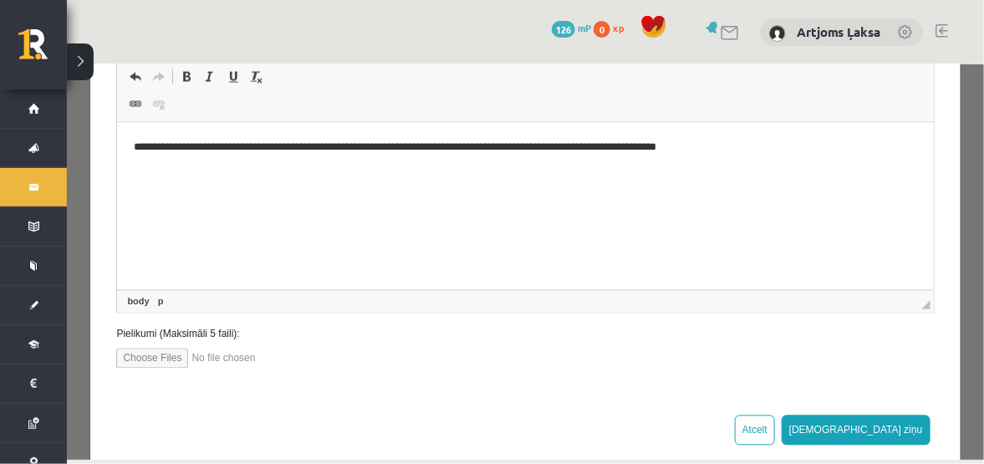
scroll to position [945, 0]
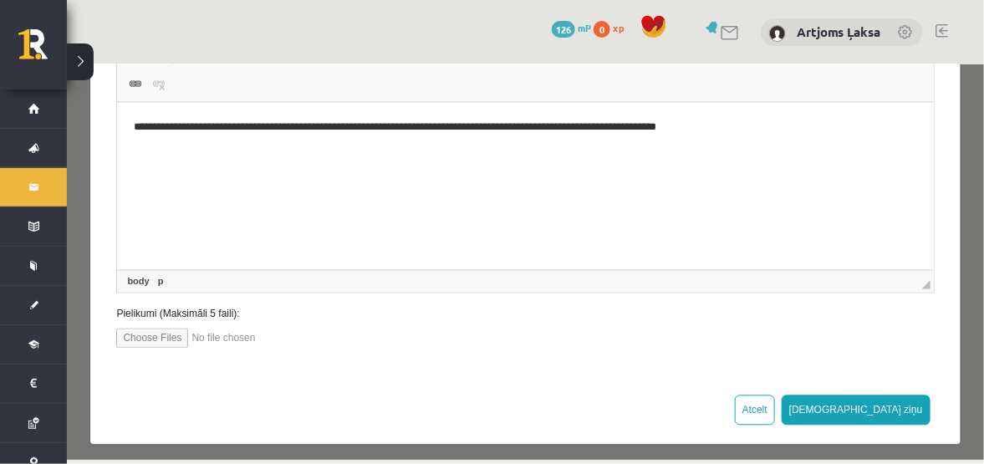
click at [920, 404] on div "Atcelt Sūtīt ziņu" at bounding box center [524, 409] width 870 height 69
click at [906, 404] on button "Sūtīt ziņu" at bounding box center [855, 410] width 149 height 30
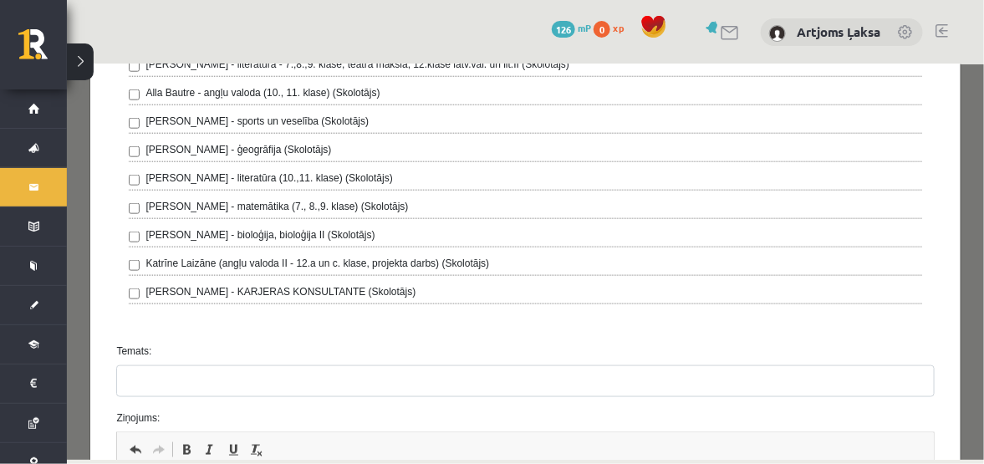
scroll to position [527, 0]
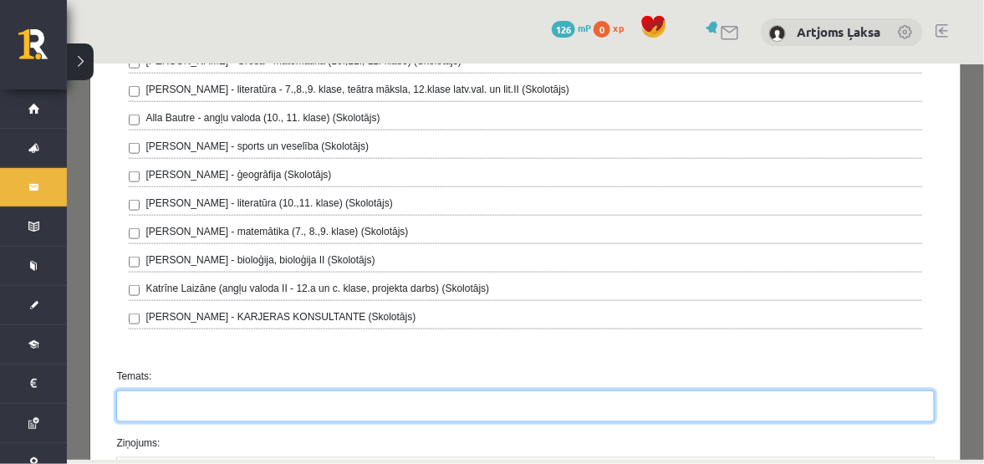
click at [157, 408] on input "Temats:" at bounding box center [524, 406] width 818 height 32
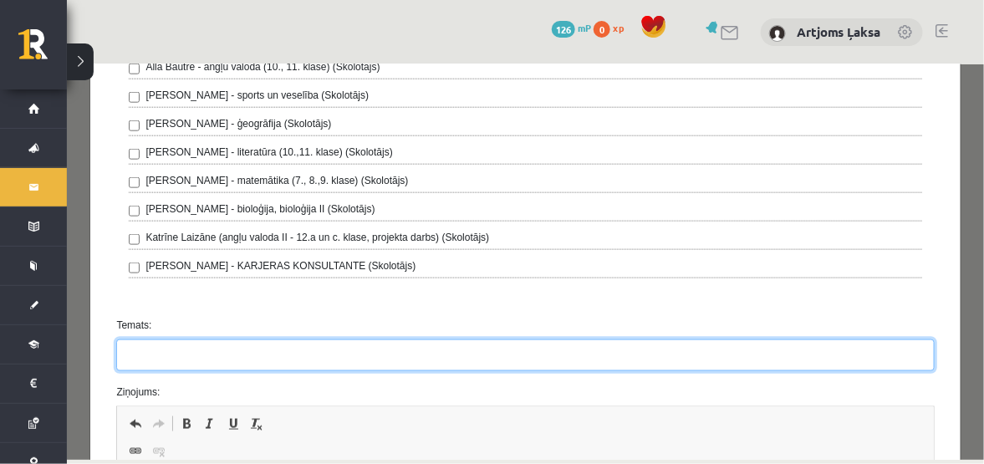
scroll to position [694, 0]
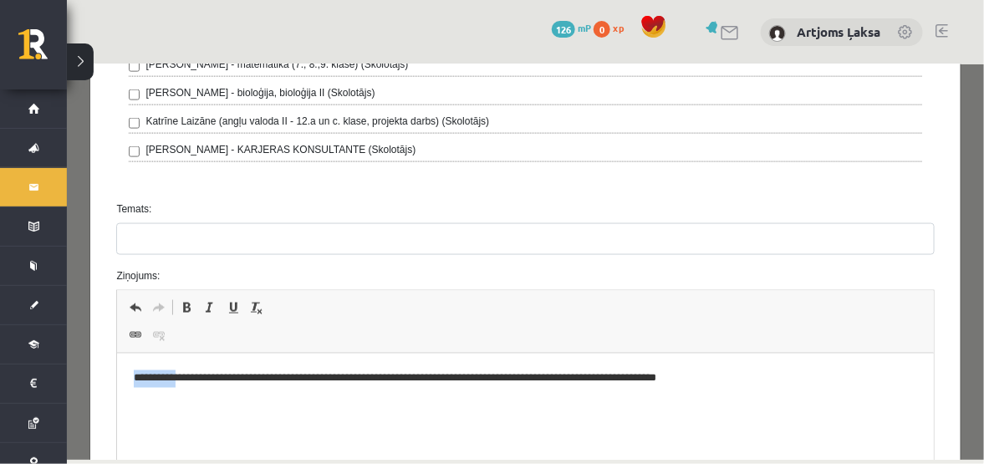
drag, startPoint x: 187, startPoint y: 421, endPoint x: 125, endPoint y: 393, distance: 67.8
click at [125, 393] on html "**********" at bounding box center [525, 379] width 816 height 51
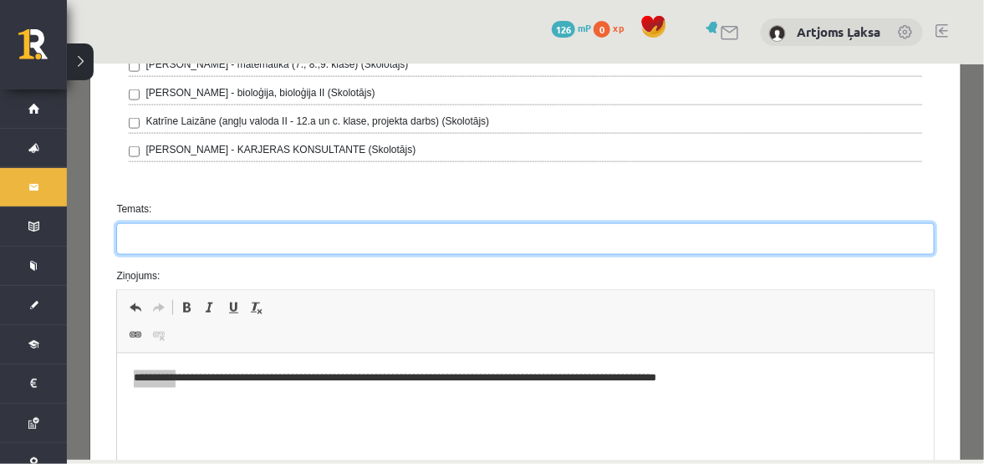
click at [193, 227] on input "Temats:" at bounding box center [524, 238] width 818 height 32
type input "********"
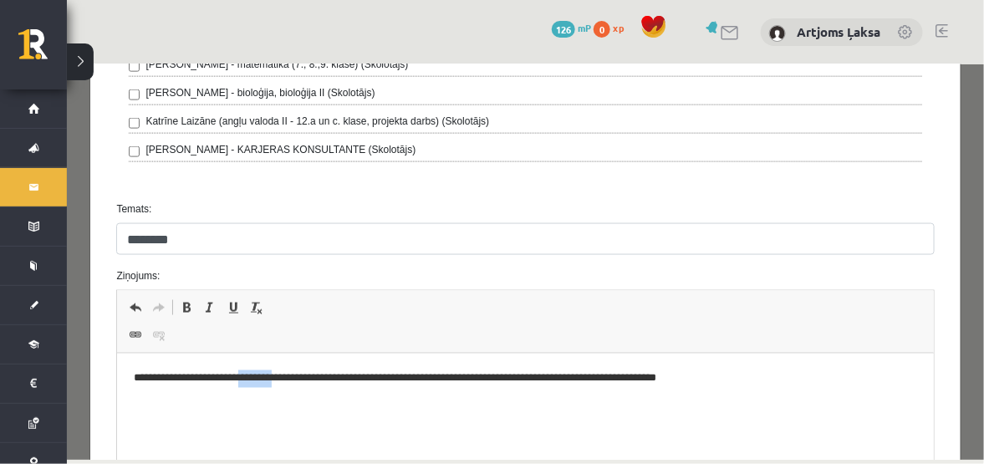
drag, startPoint x: 300, startPoint y: 383, endPoint x: 249, endPoint y: 382, distance: 51.0
click at [249, 382] on p "**********" at bounding box center [520, 380] width 773 height 18
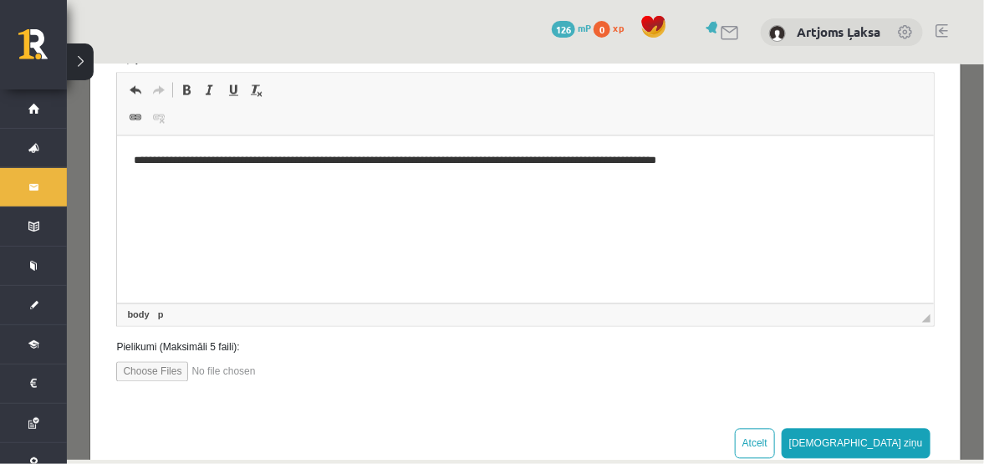
scroll to position [945, 0]
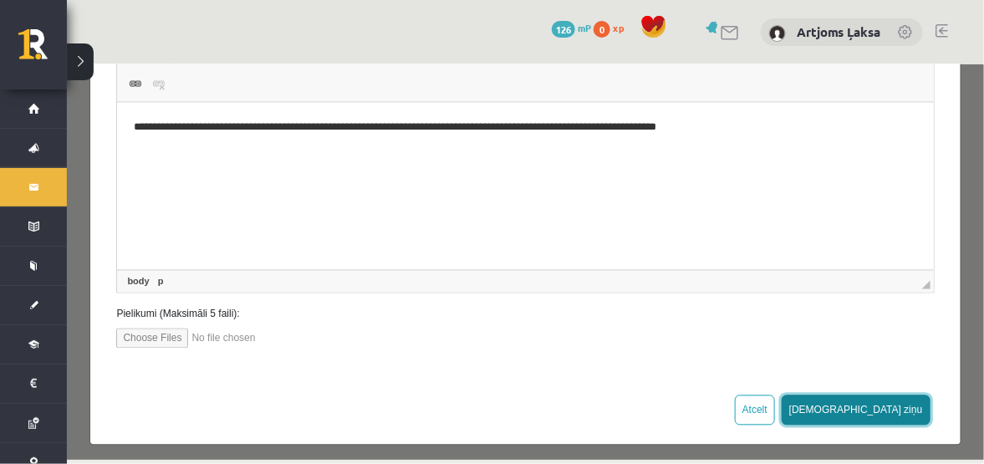
click at [894, 400] on button "Sūtīt ziņu" at bounding box center [855, 410] width 149 height 30
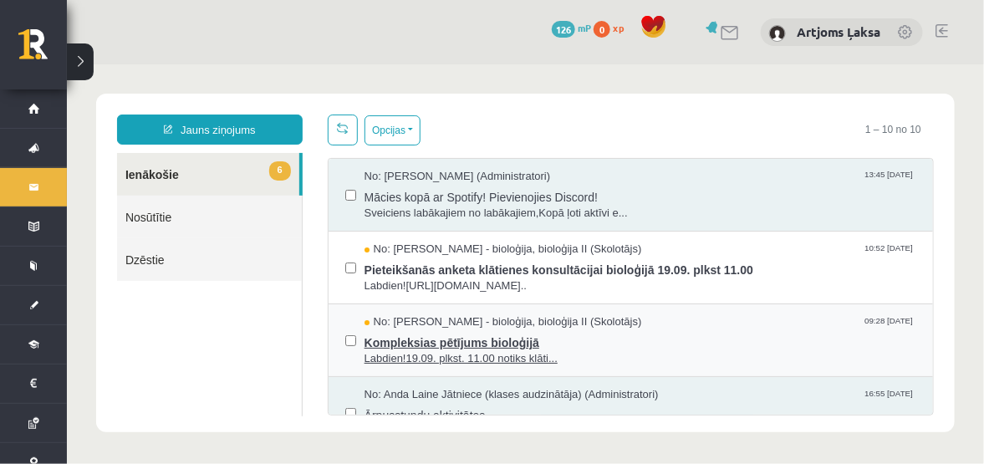
scroll to position [0, 0]
click at [718, 33] on div at bounding box center [721, 32] width 39 height 18
click at [727, 35] on link at bounding box center [731, 33] width 20 height 14
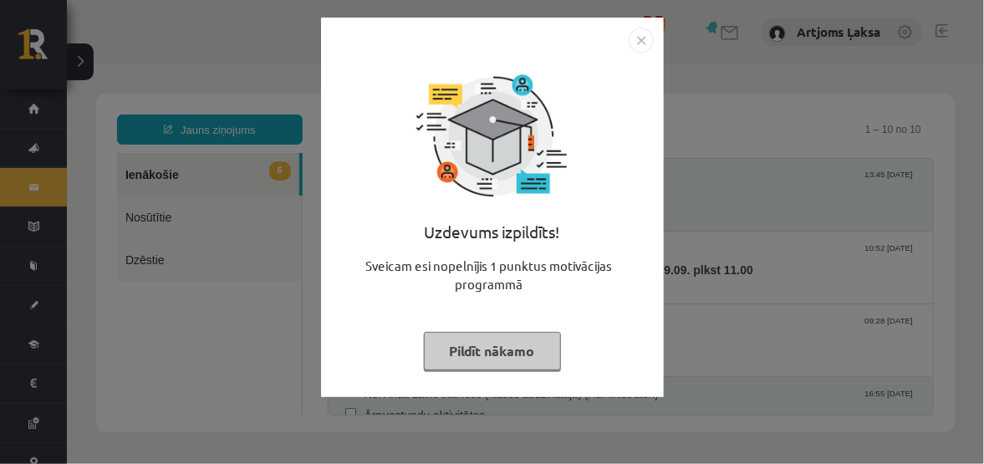
click at [640, 50] on img "Close" at bounding box center [641, 40] width 25 height 25
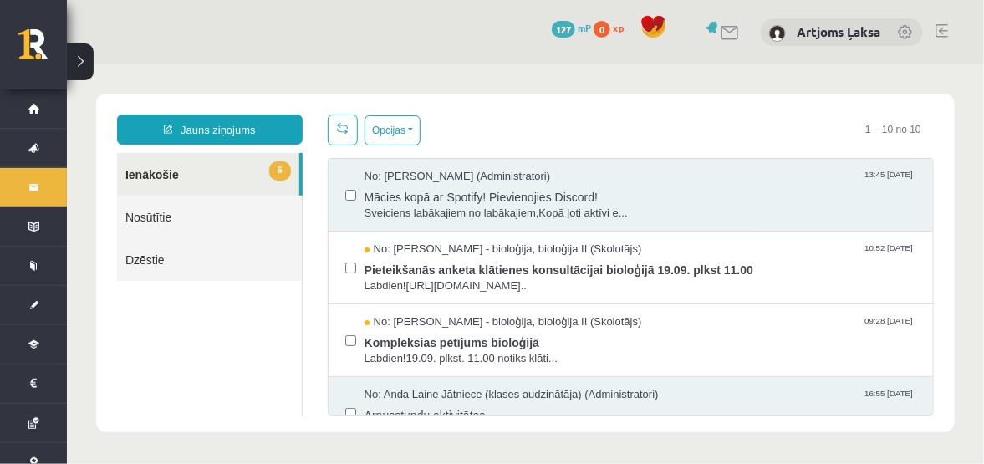
click at [573, 33] on span "127" at bounding box center [563, 29] width 23 height 17
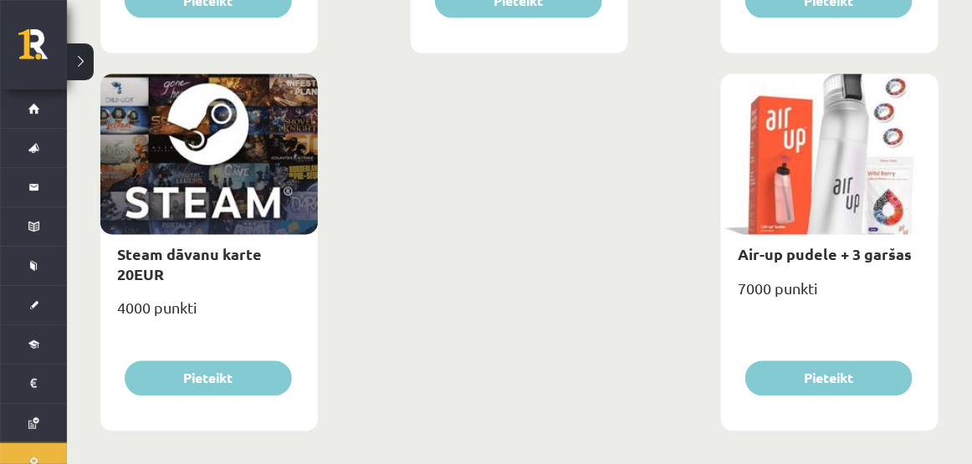
scroll to position [2861, 0]
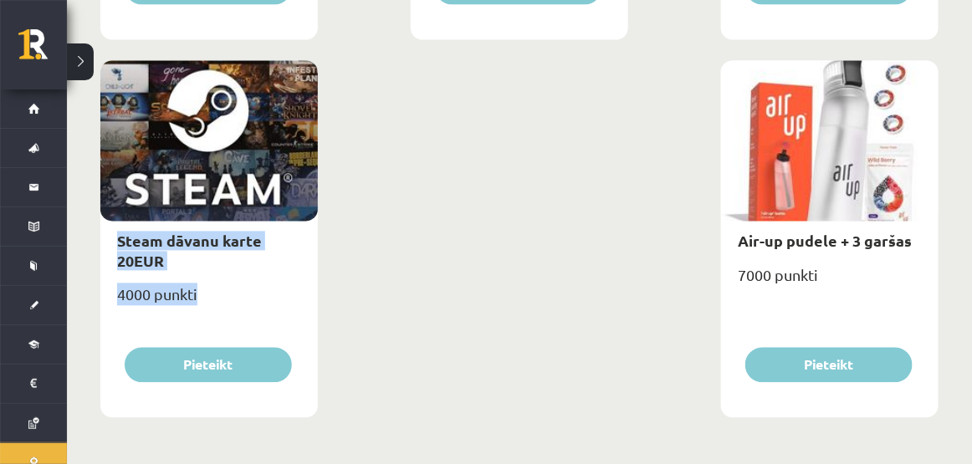
drag, startPoint x: 123, startPoint y: 227, endPoint x: 116, endPoint y: 212, distance: 15.7
click at [116, 212] on div "Steam dāvanu karte 20EUR 4000 punkti [GEOGRAPHIC_DATA]" at bounding box center [208, 239] width 217 height 357
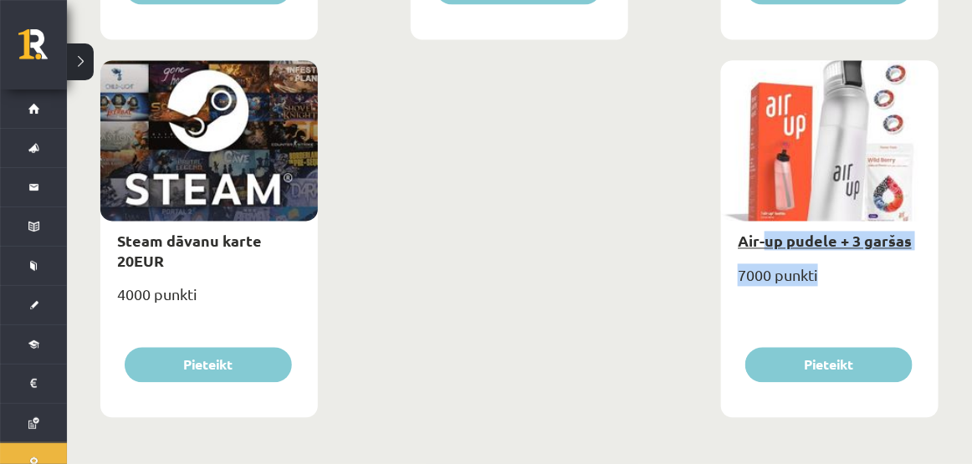
drag, startPoint x: 856, startPoint y: 284, endPoint x: 762, endPoint y: 248, distance: 101.1
click at [762, 248] on div "Air-up pudele + 3 garšas 7000 punkti [GEOGRAPHIC_DATA]" at bounding box center [829, 239] width 217 height 357
